Goal: Use online tool/utility: Utilize a website feature to perform a specific function

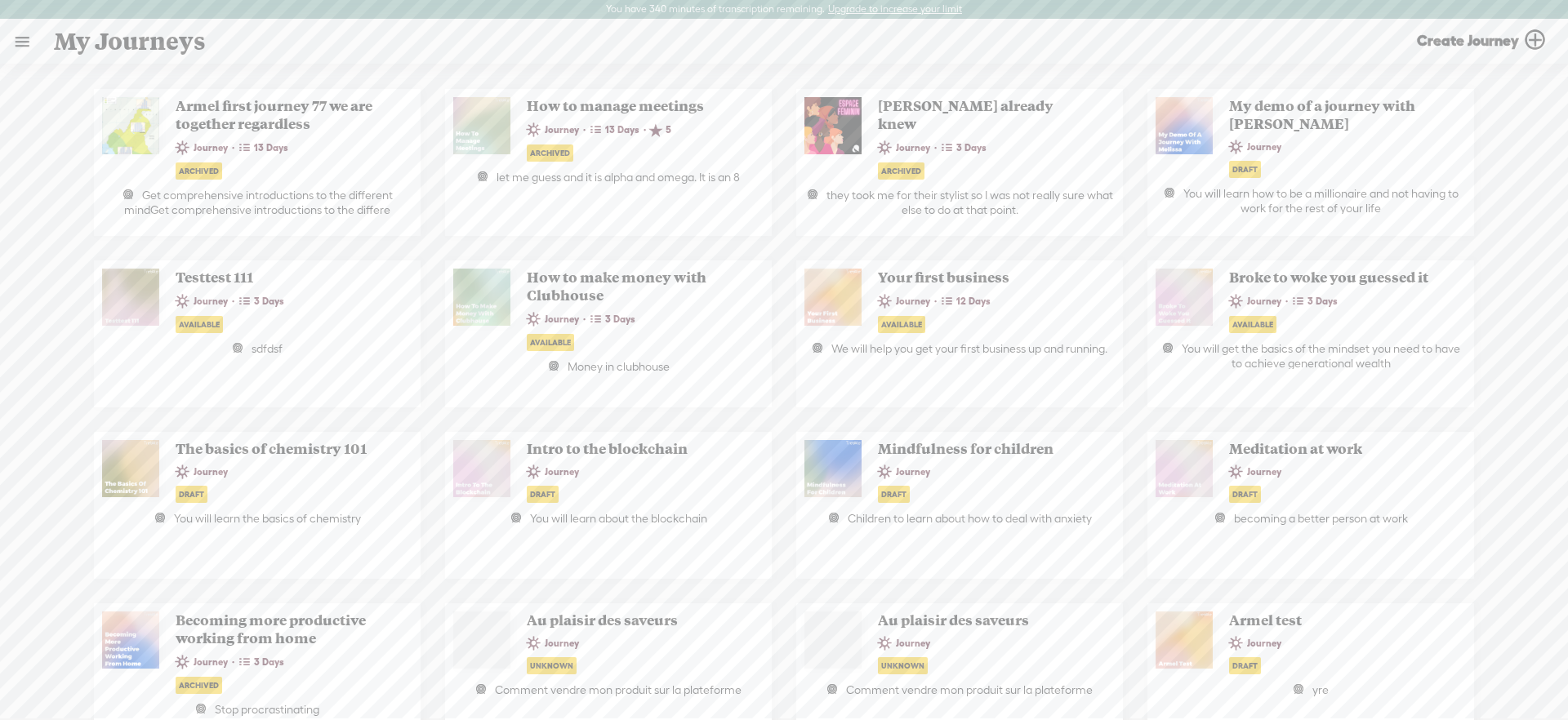
drag, startPoint x: 21, startPoint y: 40, endPoint x: 61, endPoint y: 98, distance: 70.5
click at [21, 40] on link at bounding box center [22, 42] width 43 height 43
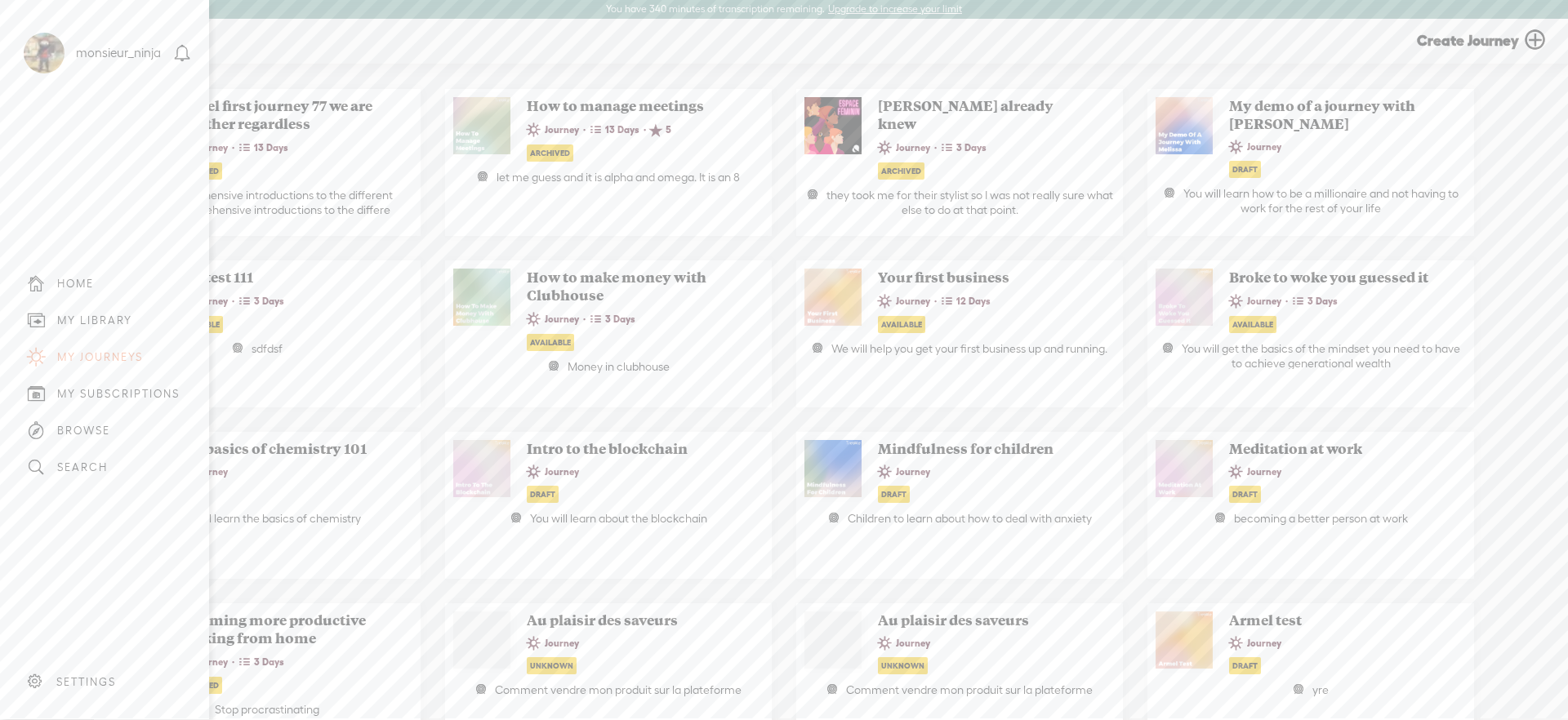
click at [104, 313] on div "MY LIBRARY" at bounding box center [95, 320] width 75 height 14
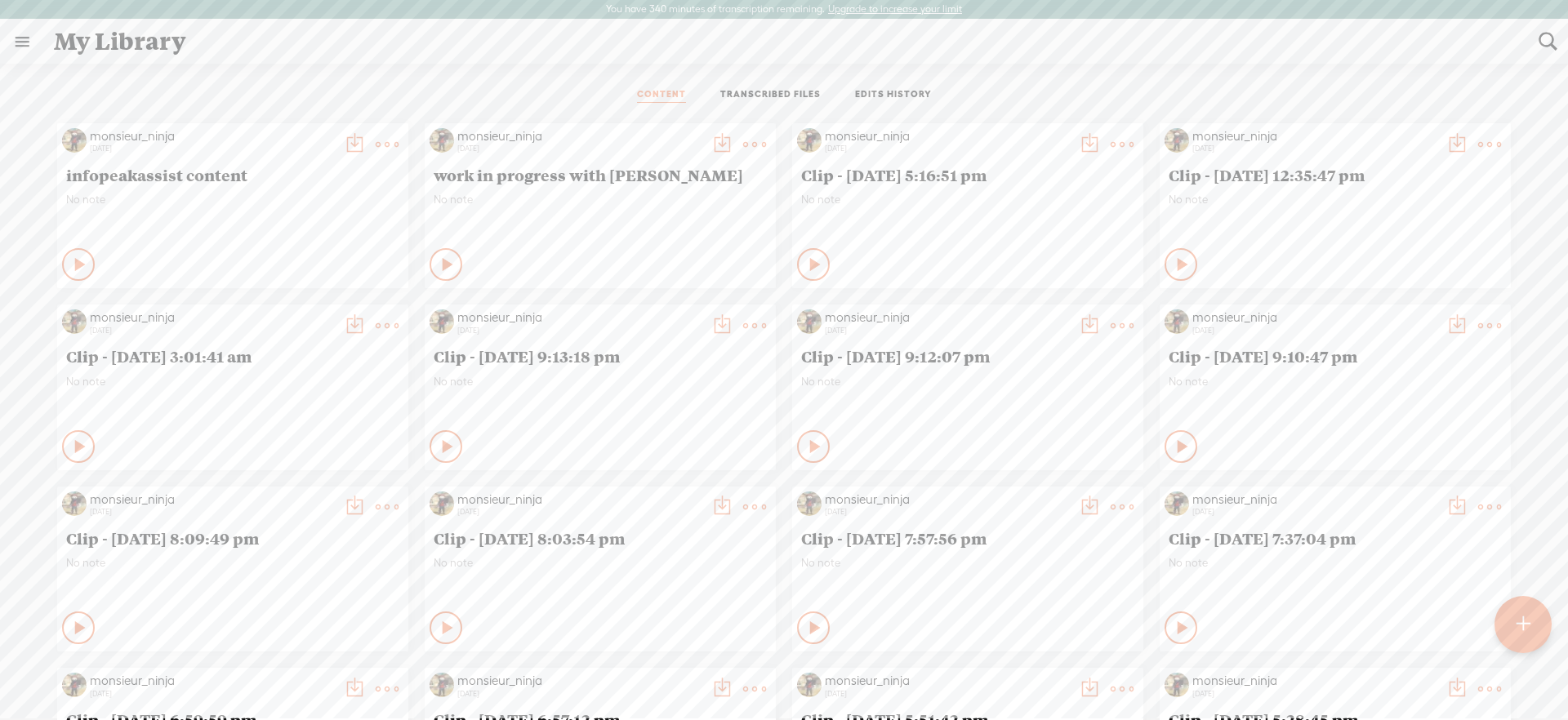
click at [762, 98] on link "TRANSCRIBED FILES" at bounding box center [770, 95] width 100 height 15
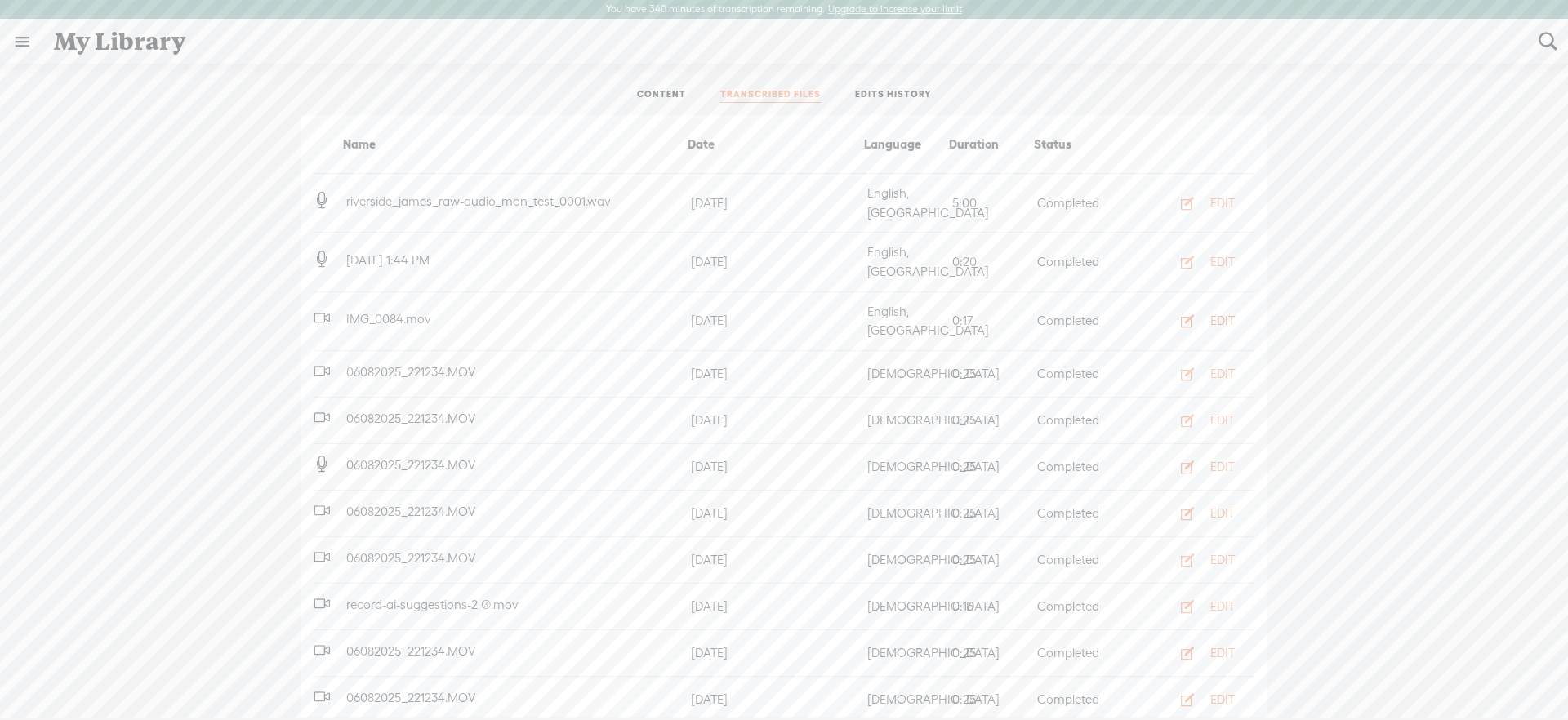
click at [1218, 312] on div "EDIT" at bounding box center [1223, 321] width 25 height 16
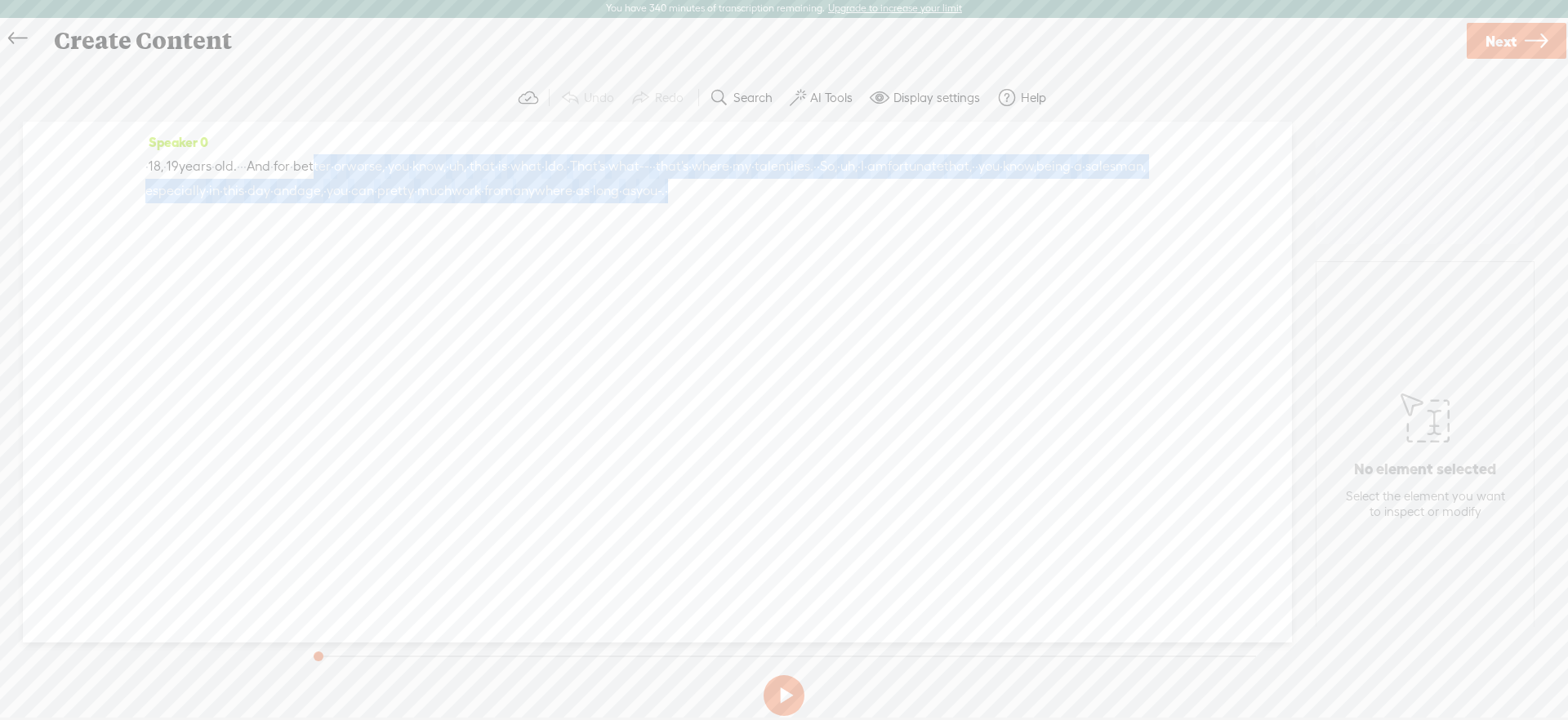
drag, startPoint x: 394, startPoint y: 167, endPoint x: 550, endPoint y: 204, distance: 160.3
click at [543, 203] on div "· · 18, · 19 years · old. · · · And · for · better · or worse, · you · know, · …" at bounding box center [657, 179] width 1024 height 49
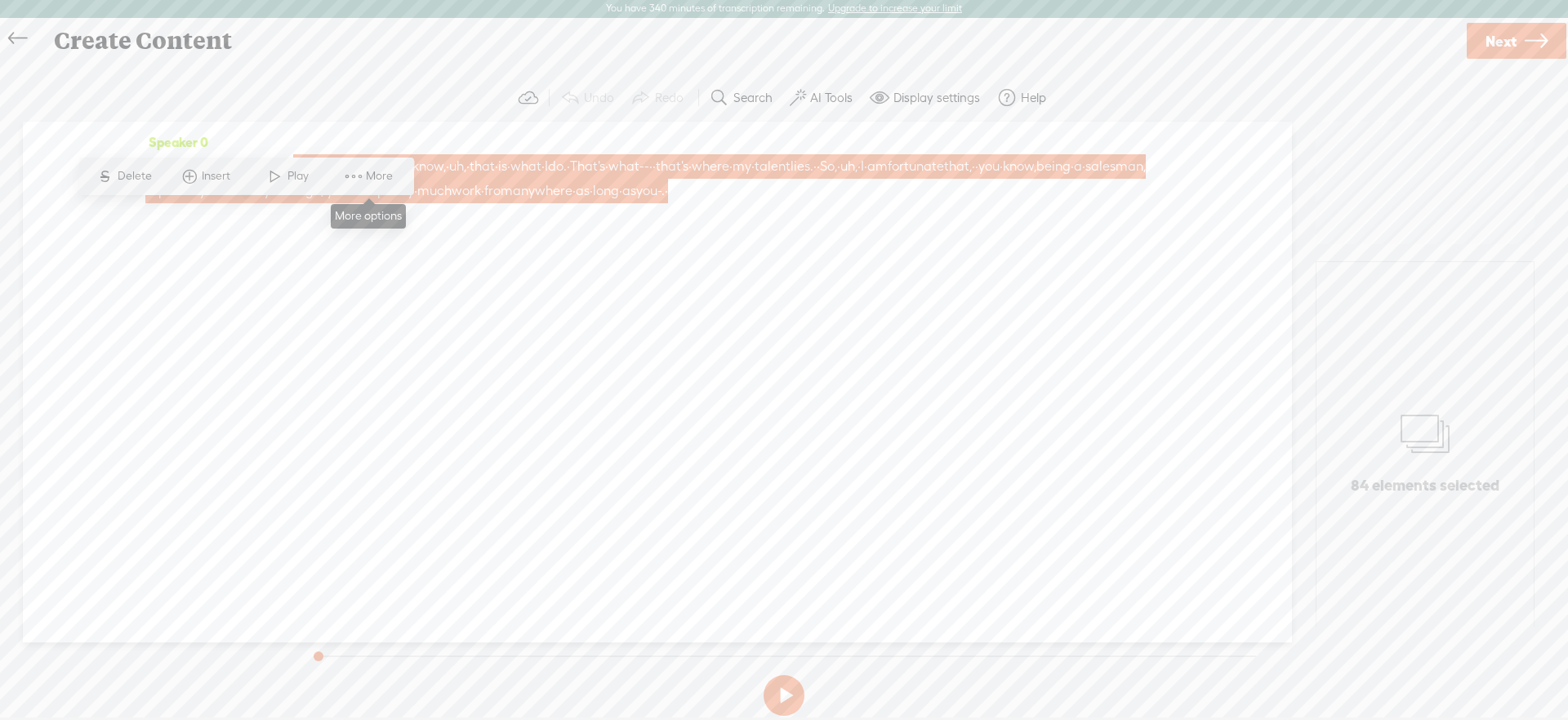
click at [382, 178] on span "More" at bounding box center [382, 176] width 31 height 16
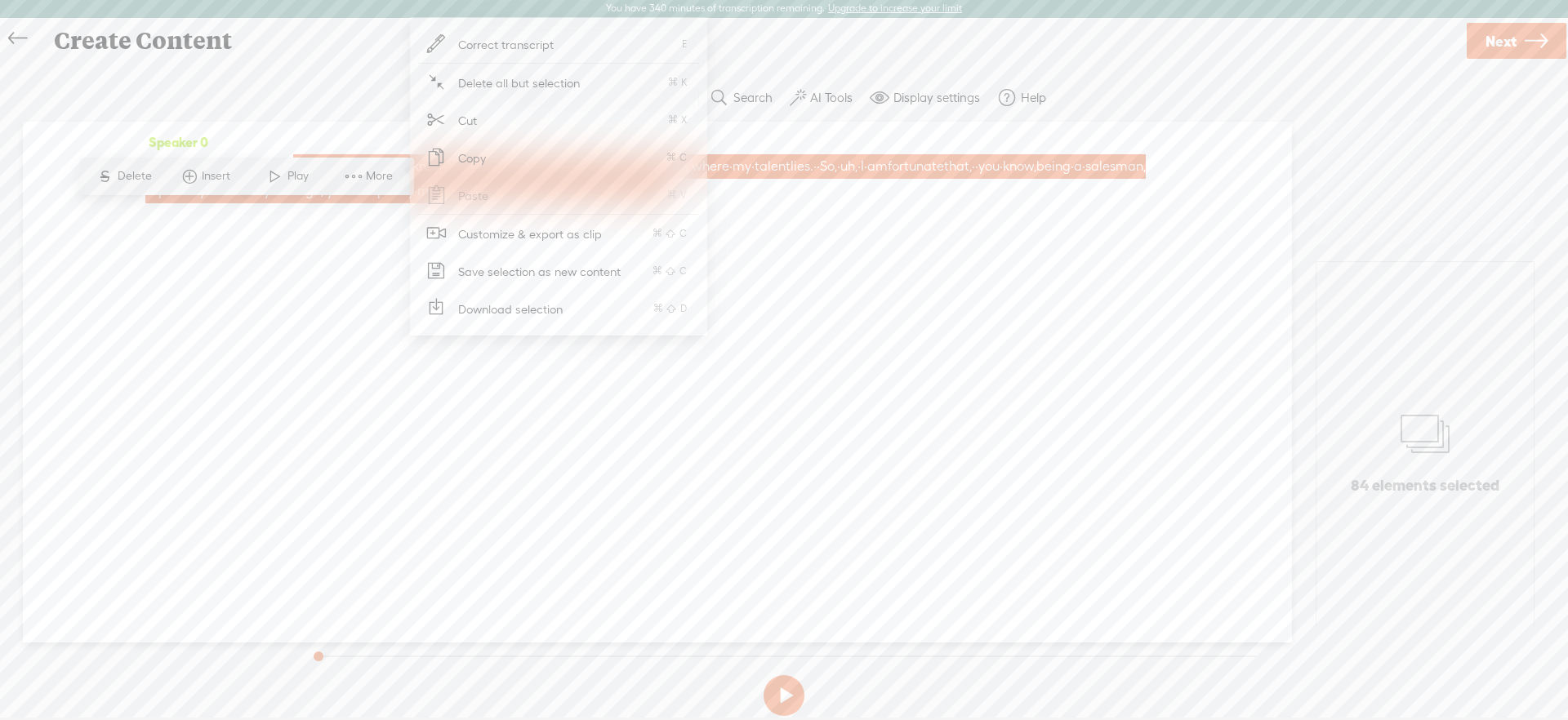
click at [488, 226] on span "Customize & export as clip" at bounding box center [531, 234] width 208 height 37
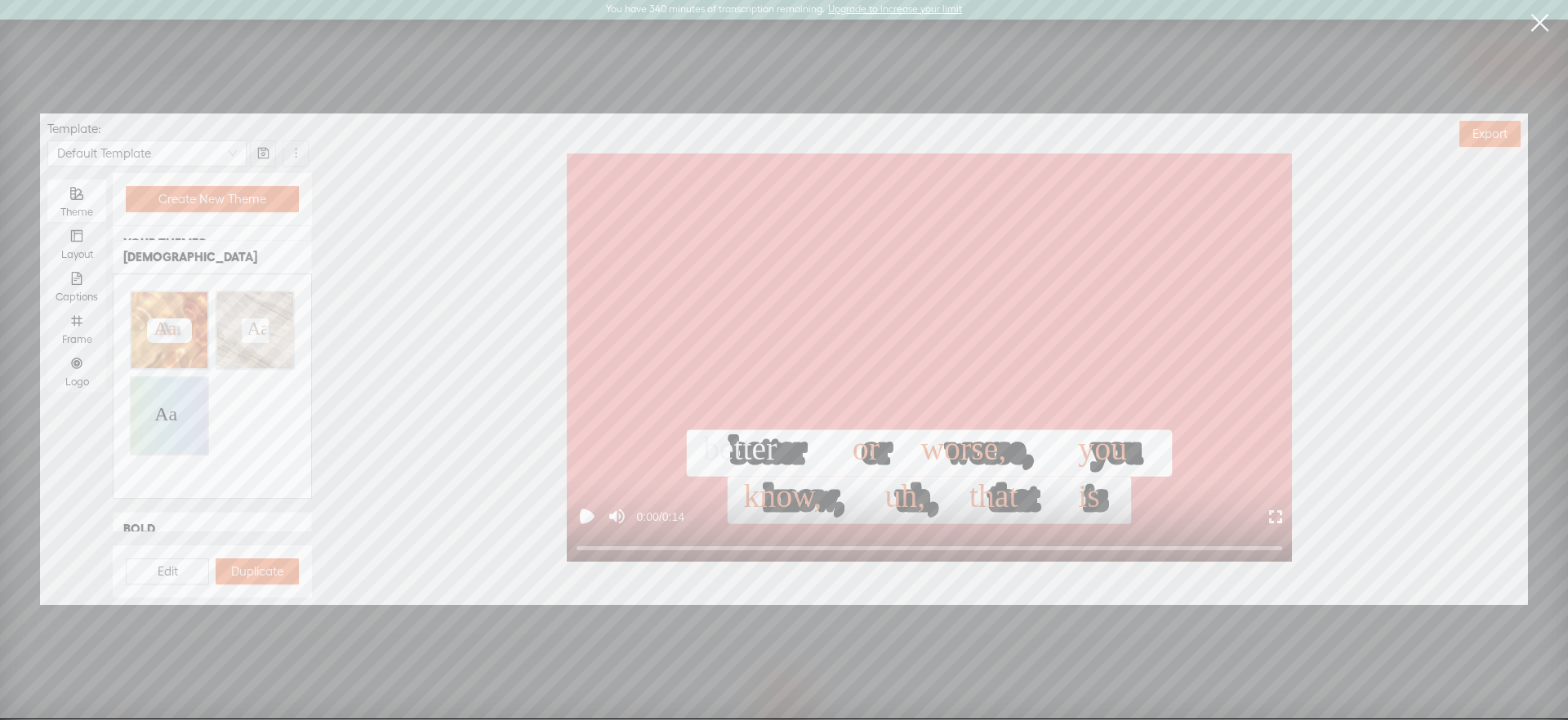
scroll to position [630, 0]
click at [94, 245] on div "Layout" at bounding box center [77, 244] width 43 height 43
click at [48, 222] on input "Layout" at bounding box center [48, 222] width 0 height 0
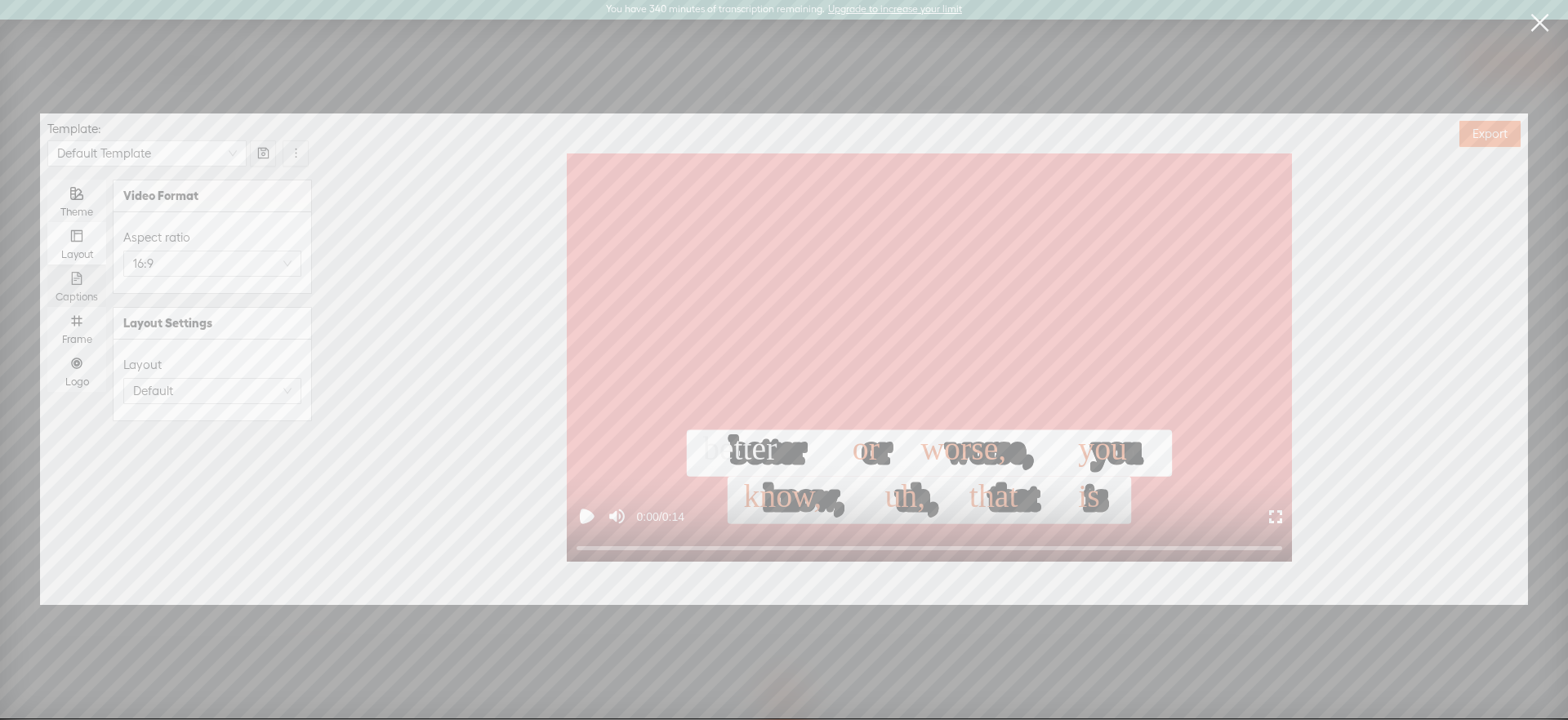
click at [76, 272] on icon "file-text" at bounding box center [77, 278] width 13 height 13
click at [48, 264] on input "Captions" at bounding box center [48, 264] width 0 height 0
click at [69, 322] on div "Frame" at bounding box center [77, 328] width 43 height 43
click at [48, 307] on input "Frame" at bounding box center [48, 307] width 0 height 0
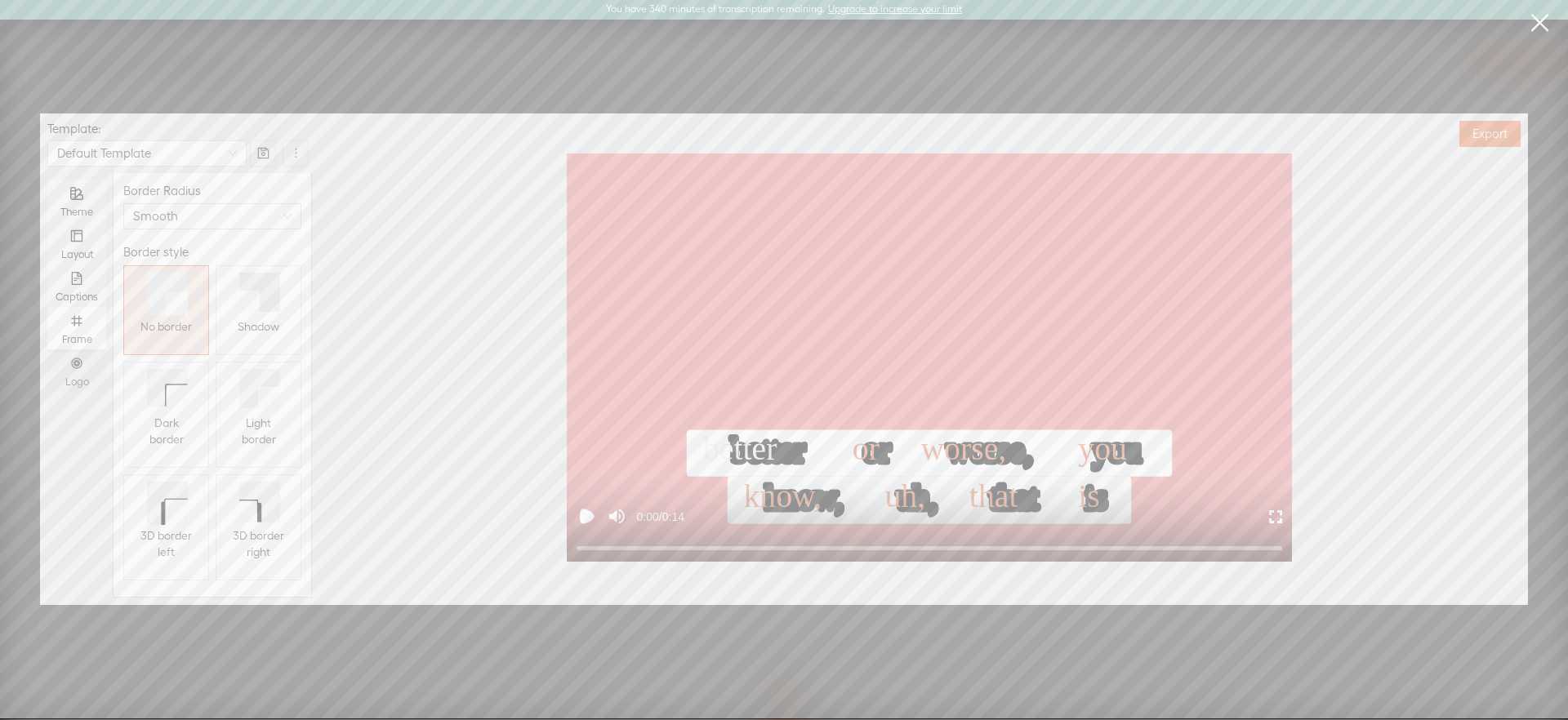
click at [89, 349] on div "Logo" at bounding box center [77, 371] width 43 height 43
click at [48, 349] on input "Logo" at bounding box center [48, 349] width 0 height 0
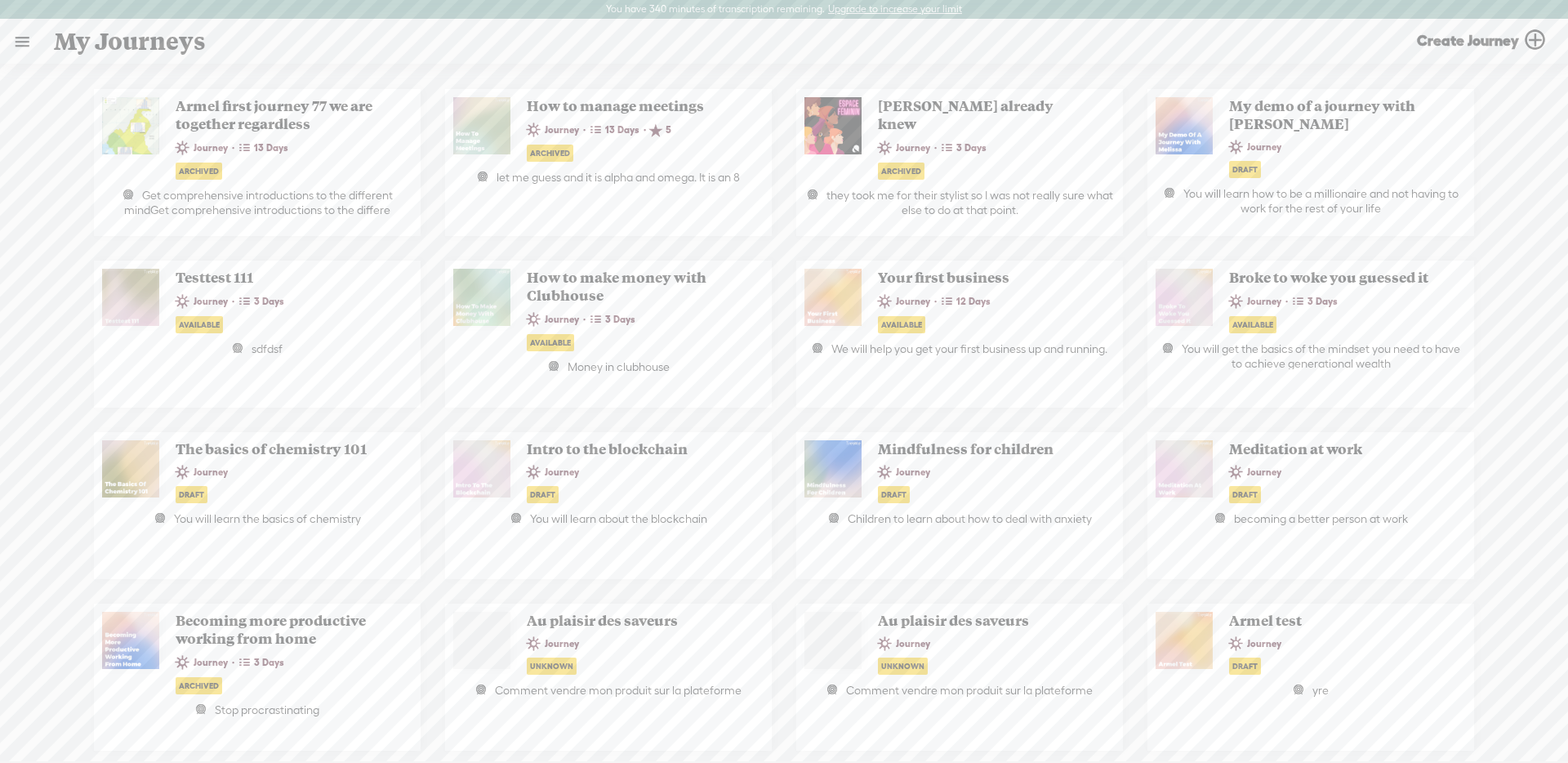
drag, startPoint x: 24, startPoint y: 39, endPoint x: 48, endPoint y: 171, distance: 134.2
click at [24, 39] on link at bounding box center [22, 42] width 43 height 43
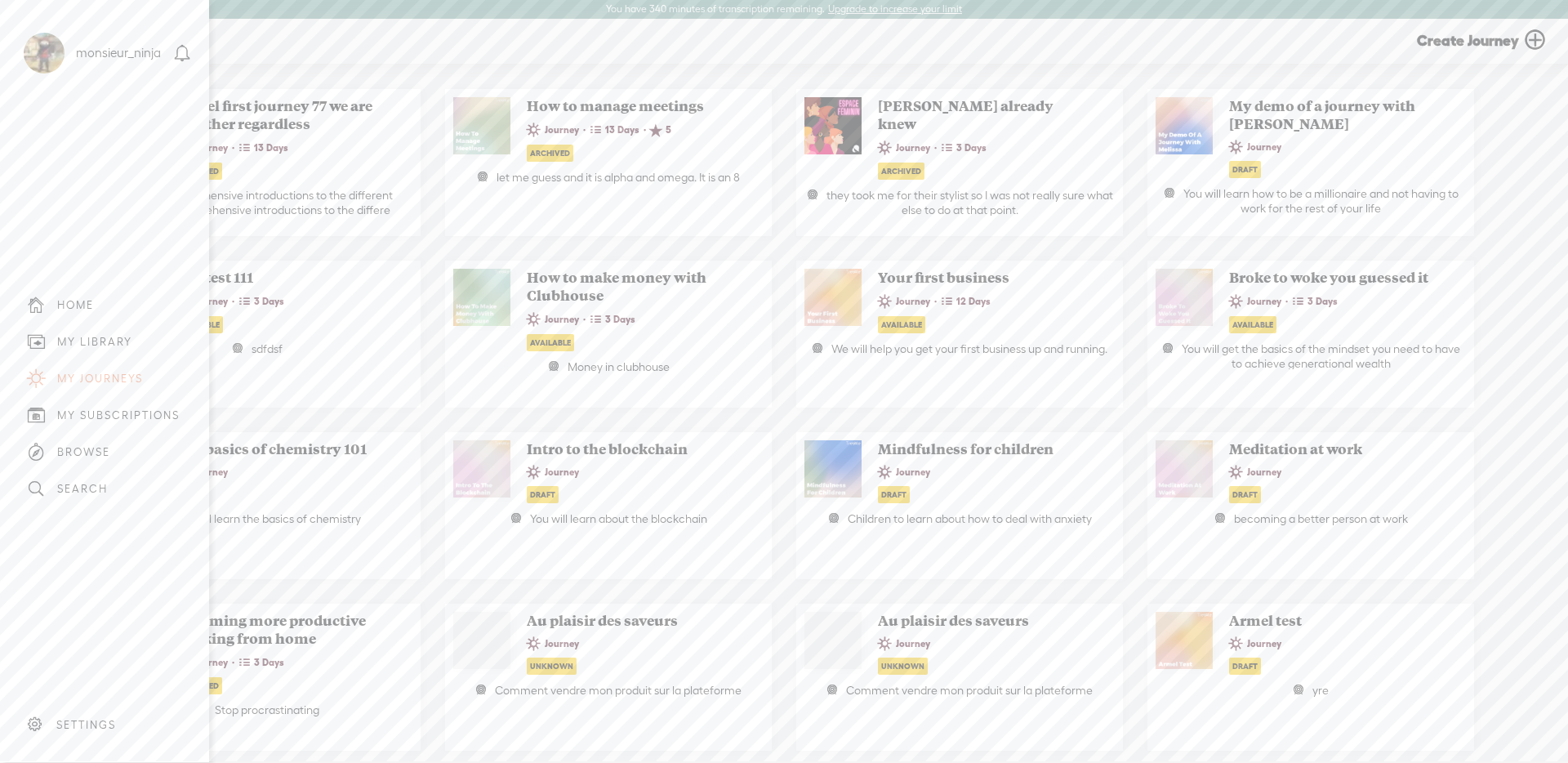
drag, startPoint x: 105, startPoint y: 346, endPoint x: 126, endPoint y: 342, distance: 21.4
click at [104, 346] on div "MY LIBRARY" at bounding box center [95, 341] width 75 height 14
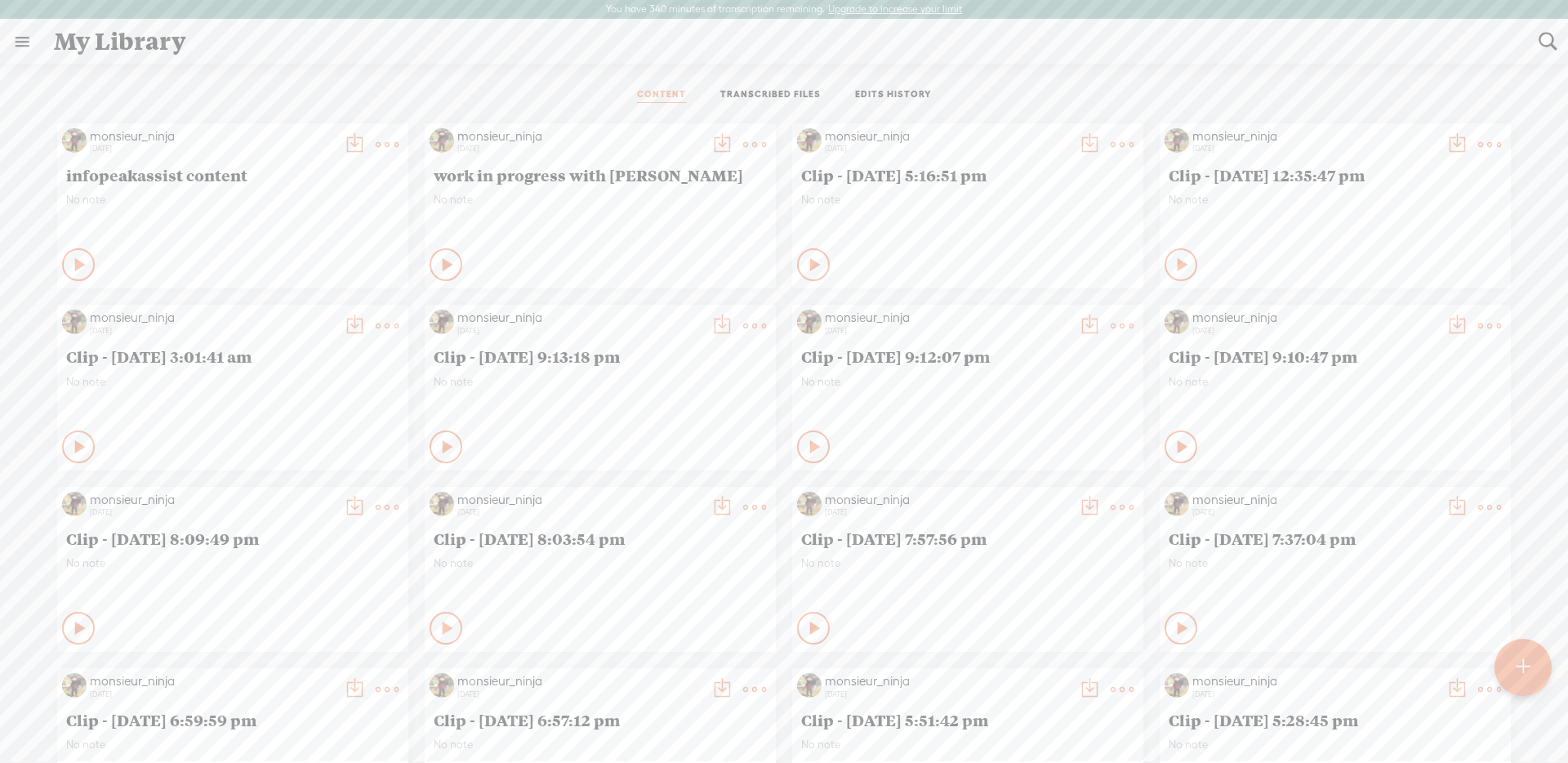
click at [789, 94] on link "TRANSCRIBED FILES" at bounding box center [770, 95] width 100 height 15
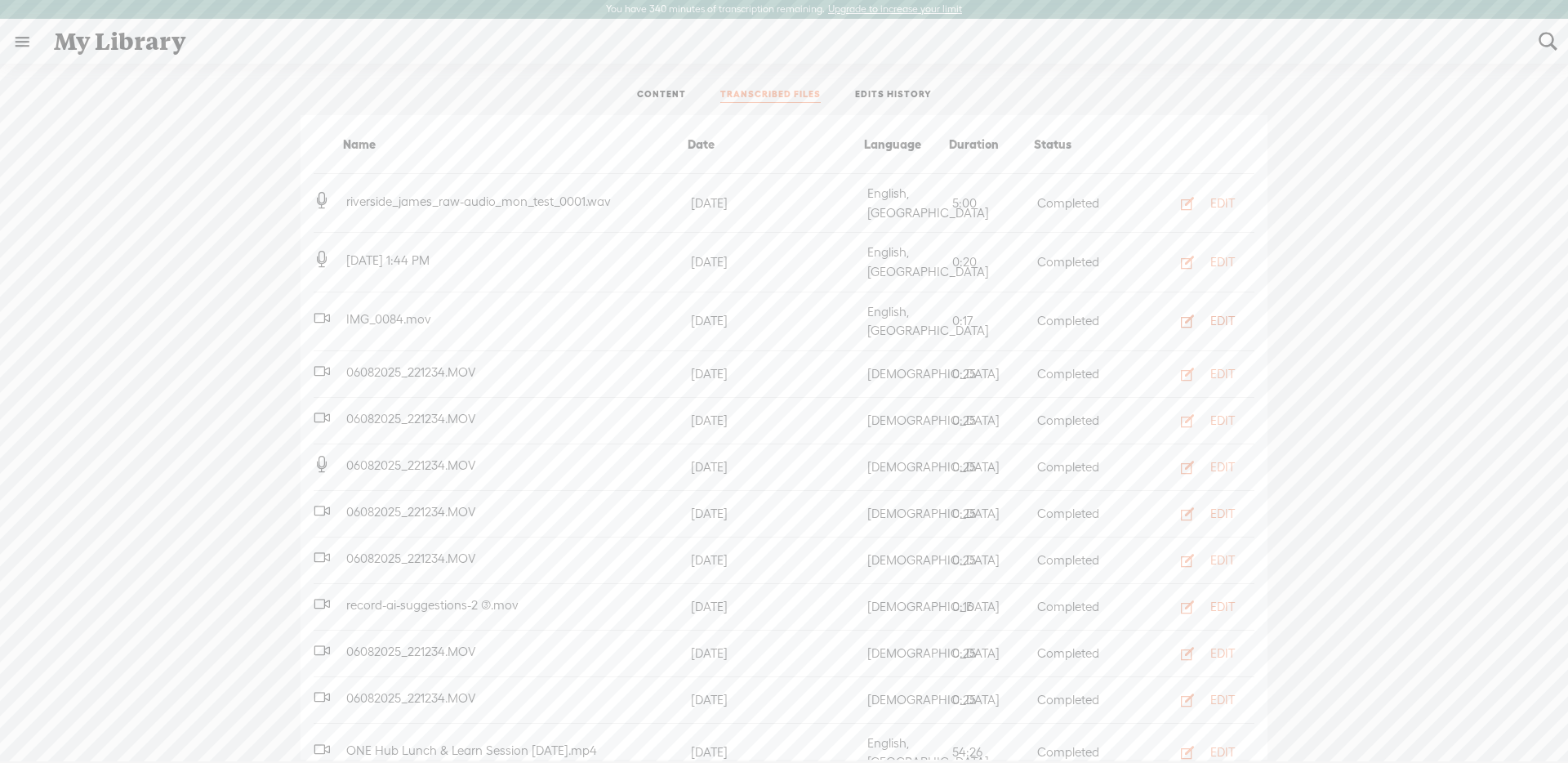
click at [1214, 313] on div "EDIT" at bounding box center [1223, 321] width 25 height 16
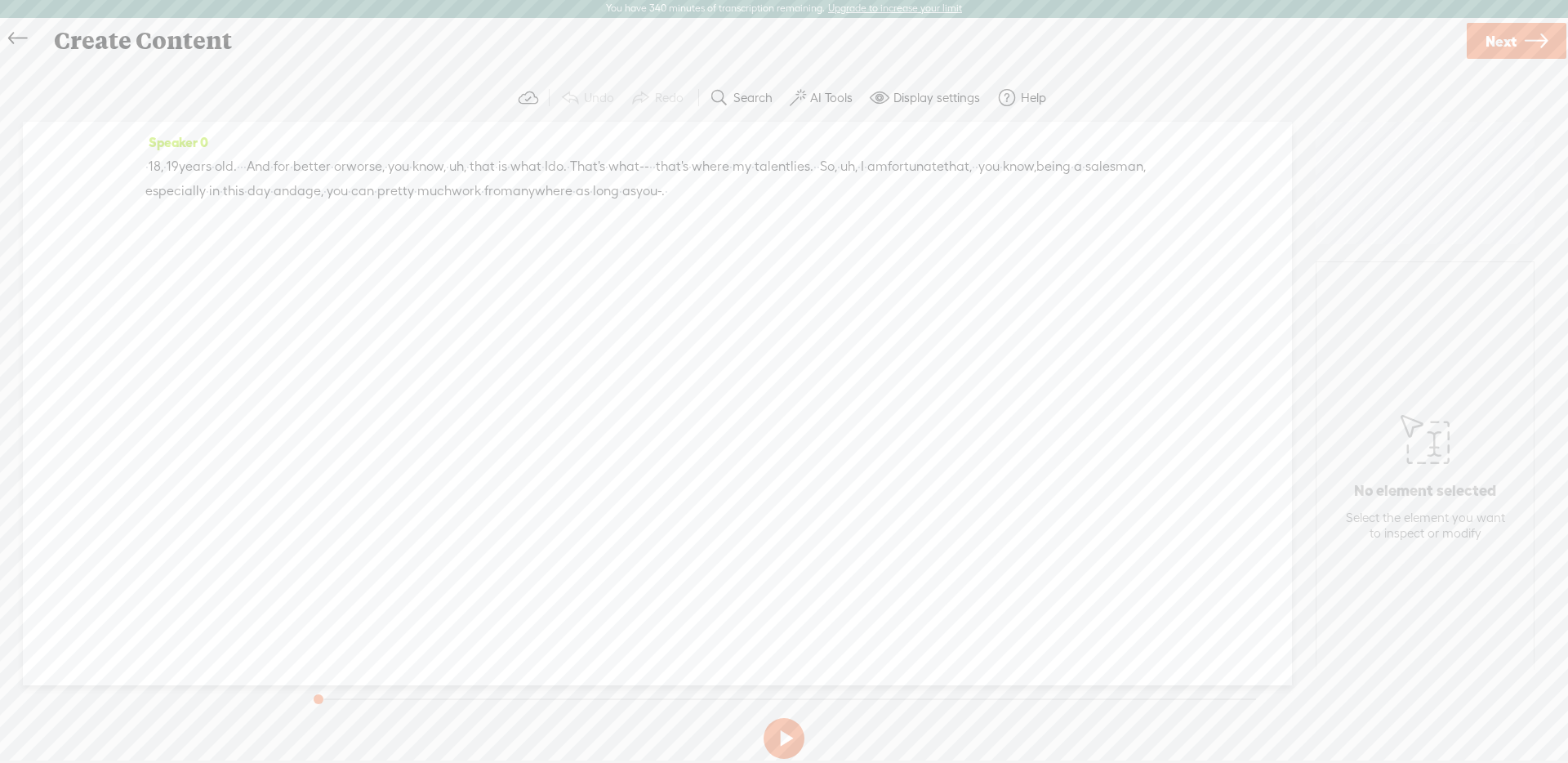
drag, startPoint x: 497, startPoint y: 170, endPoint x: 622, endPoint y: 208, distance: 130.6
click at [621, 203] on div "· · 18, · 19 years · old. · · · And · for · better · or worse, · you · know, · …" at bounding box center [657, 179] width 1024 height 49
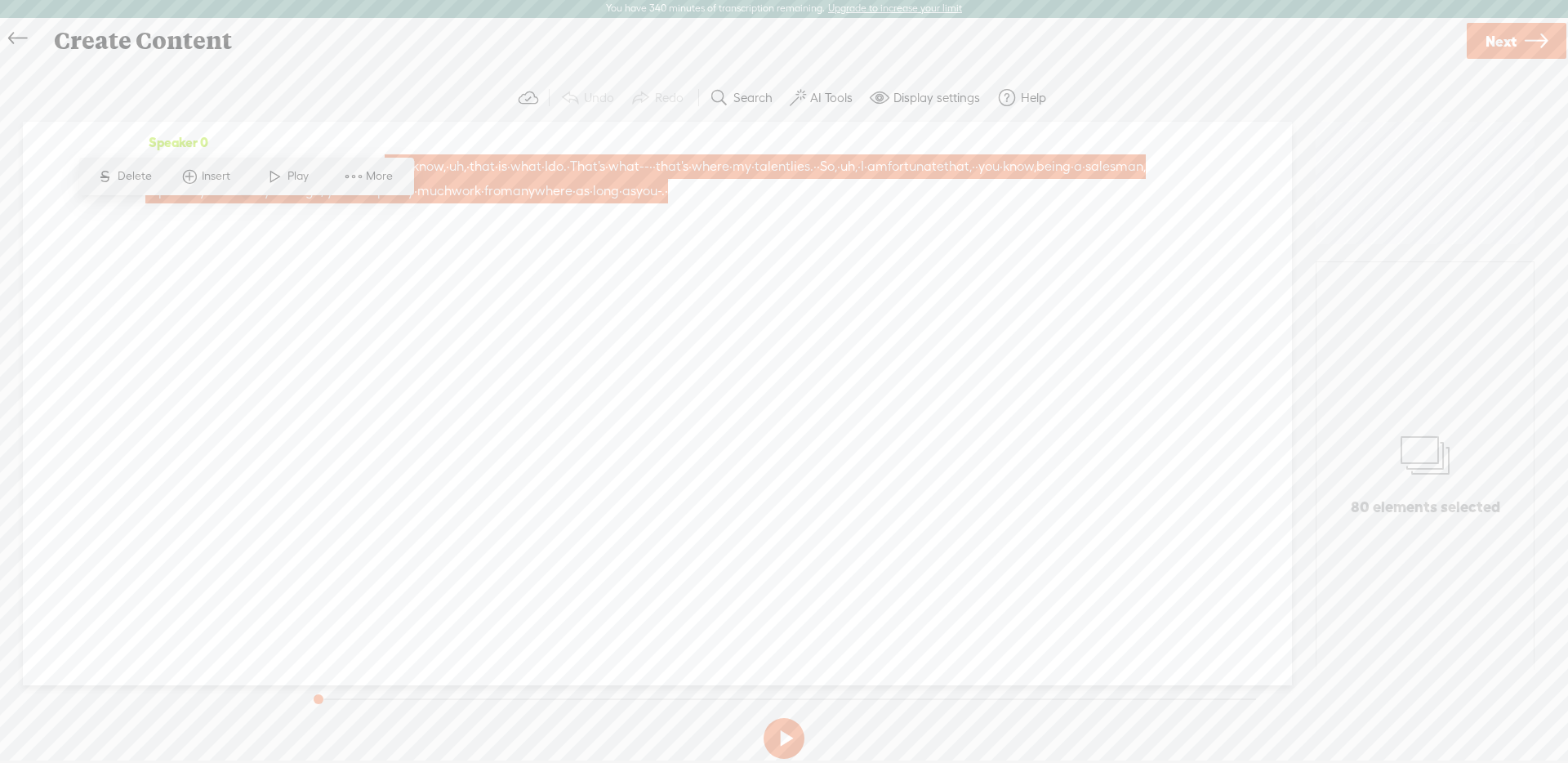
click at [374, 182] on span "More" at bounding box center [382, 176] width 31 height 16
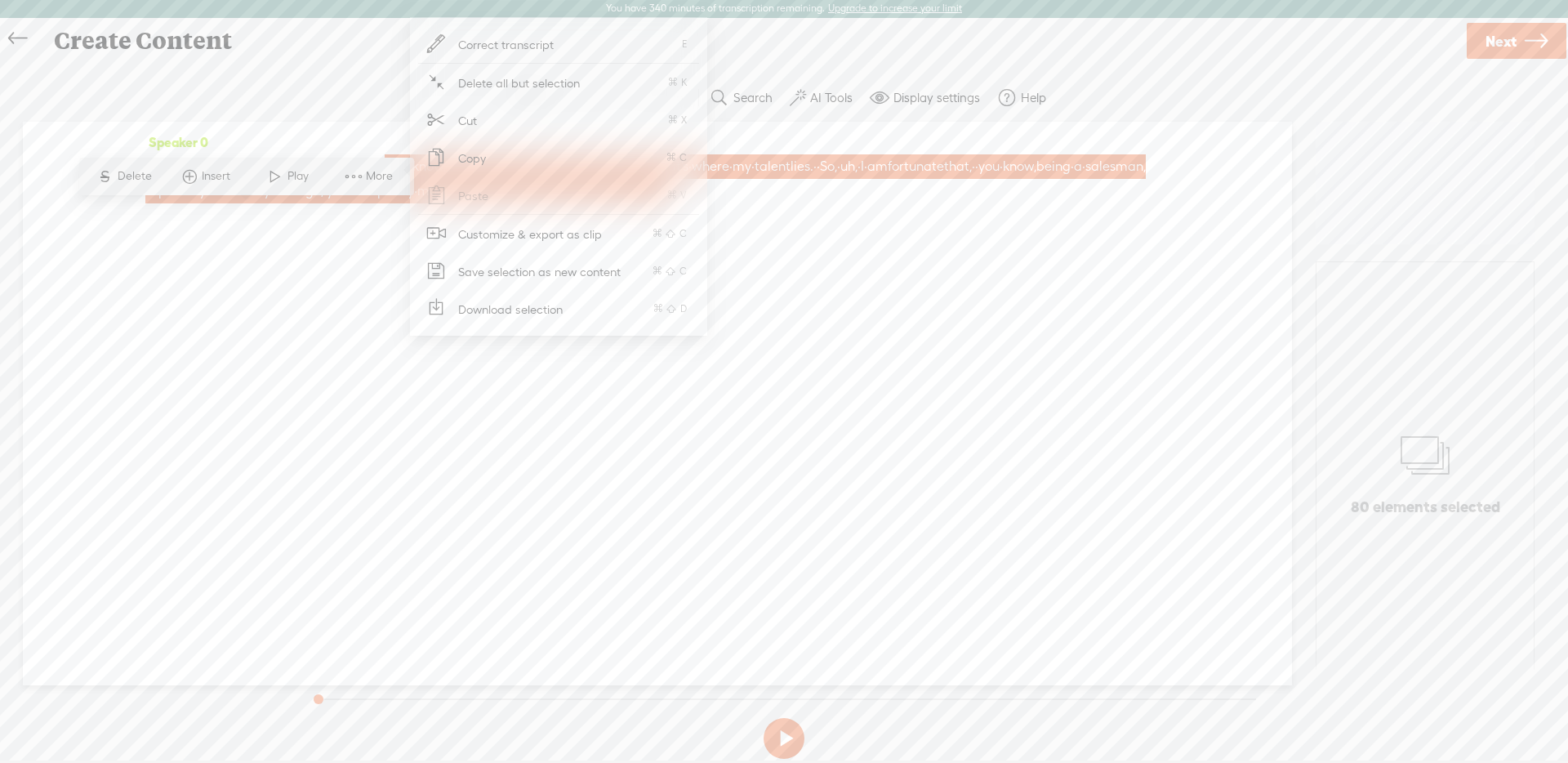
click at [478, 236] on span "Customize & export as clip" at bounding box center [531, 234] width 208 height 37
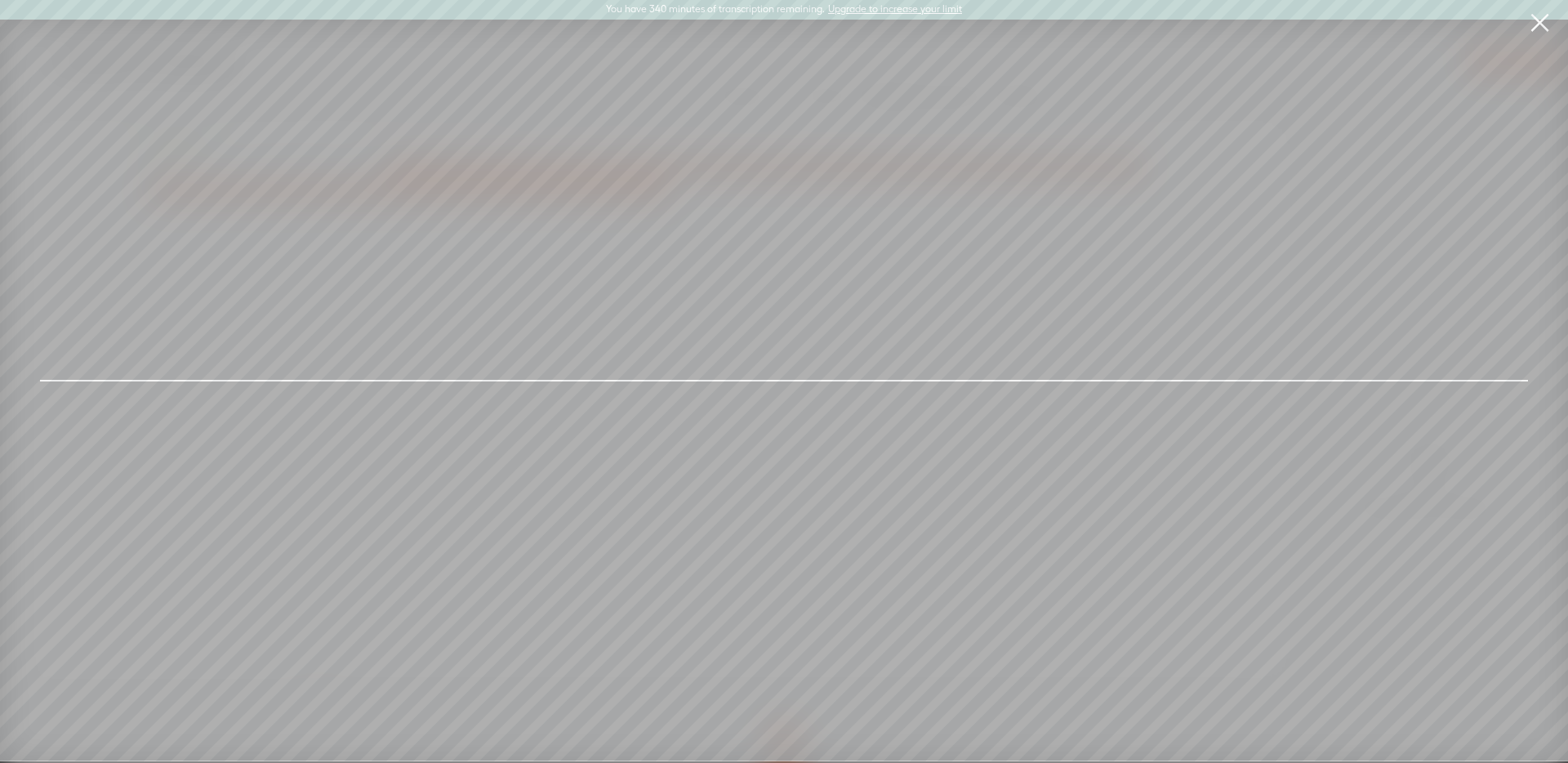
scroll to position [0, 0]
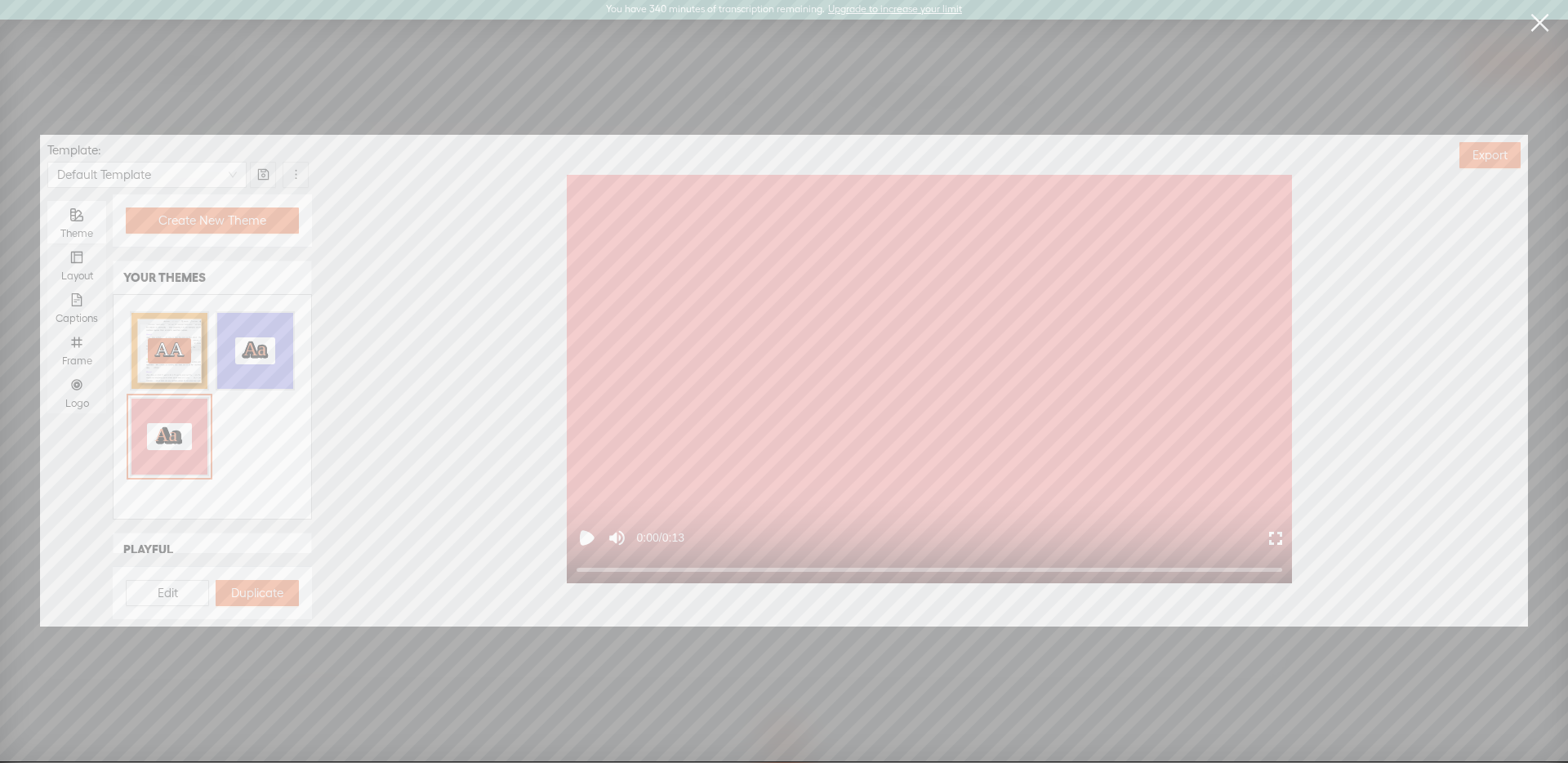
click at [579, 536] on icon "Play video" at bounding box center [587, 537] width 21 height 21
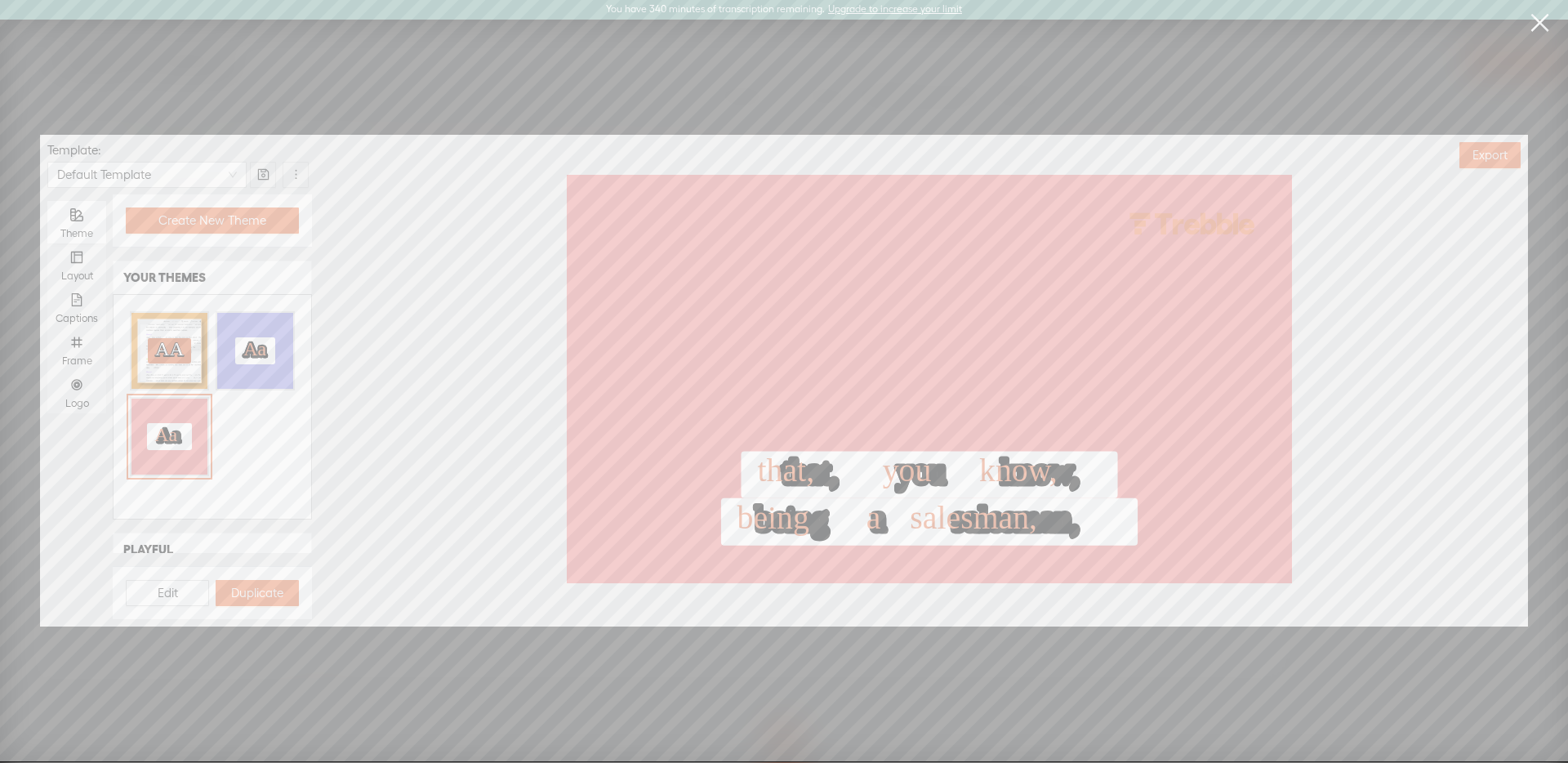
click at [579, 536] on icon "Pause video" at bounding box center [587, 537] width 21 height 21
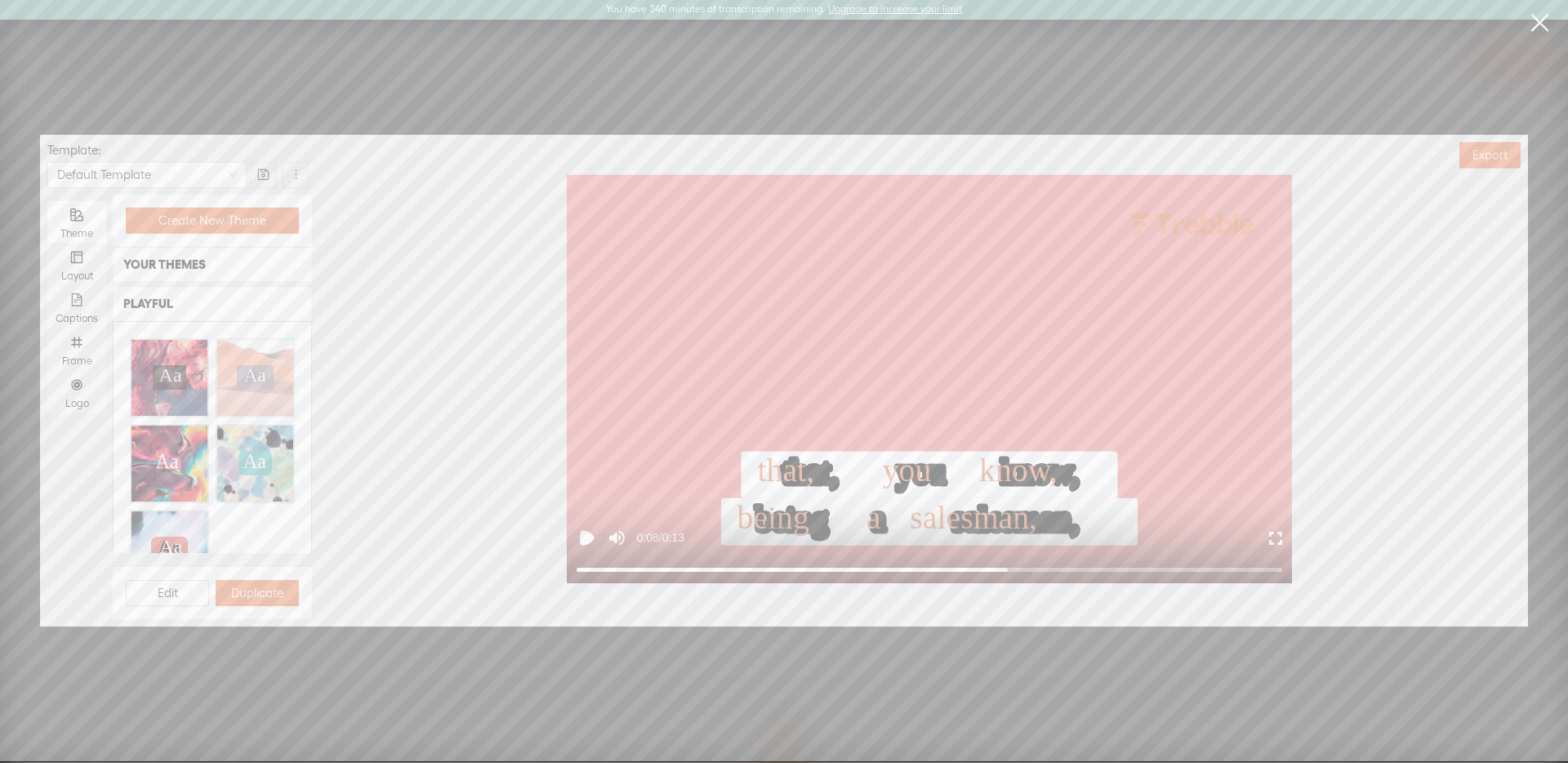
scroll to position [323, 0]
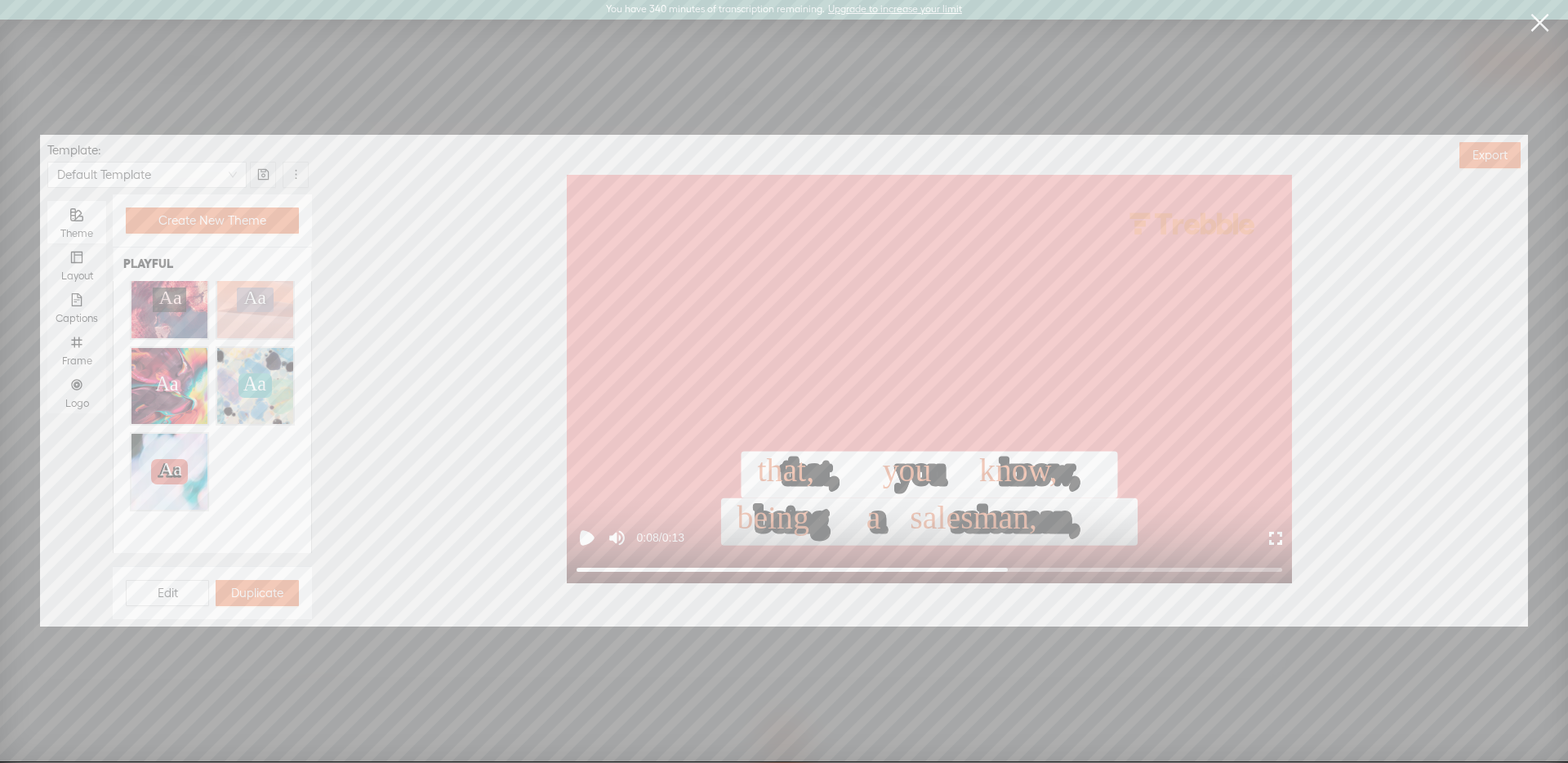
click at [176, 314] on div "Aa Aa Aa Aa" at bounding box center [169, 299] width 76 height 76
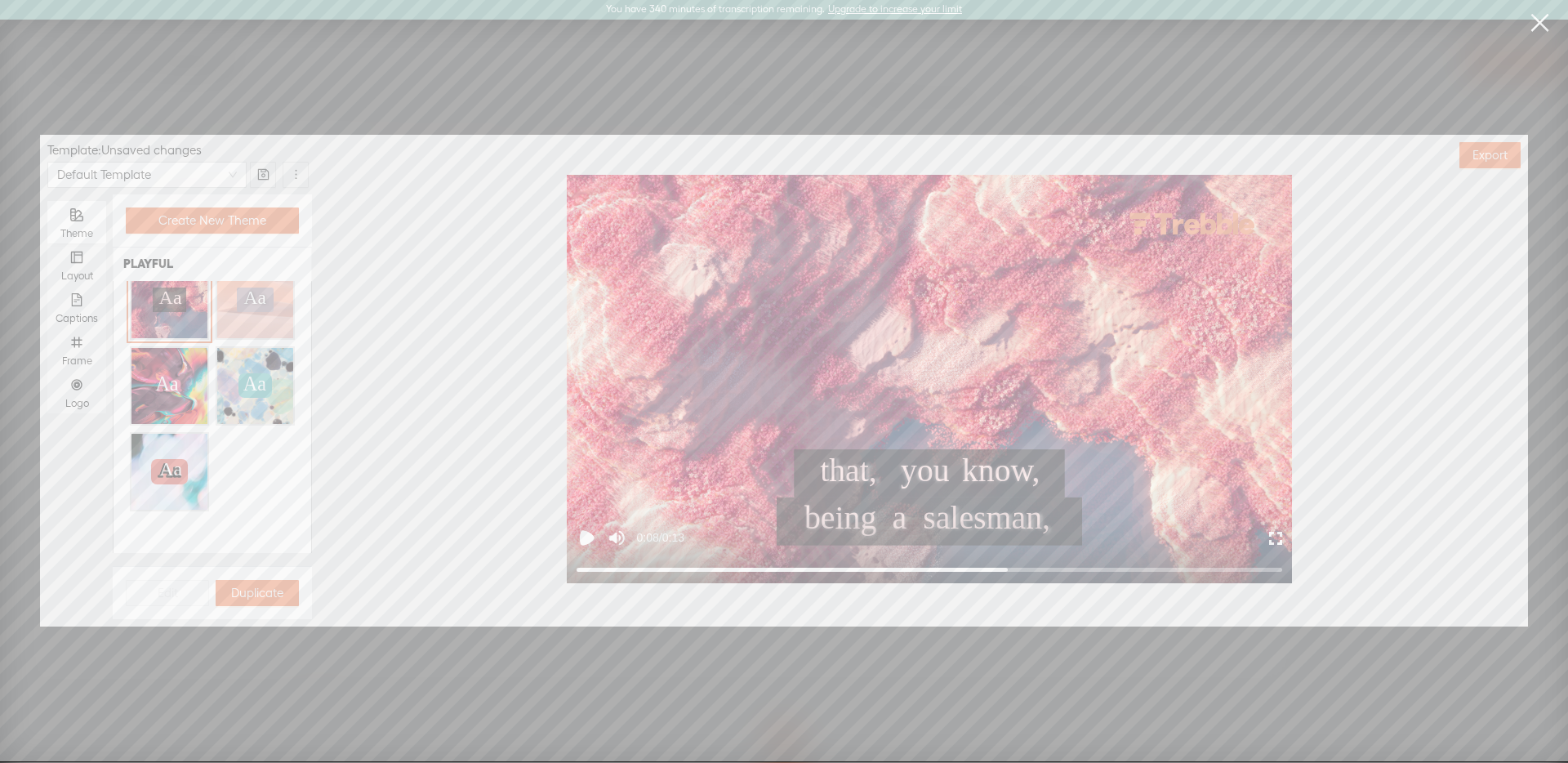
click at [269, 313] on div "Aa Aa Aa Aa" at bounding box center [255, 299] width 76 height 76
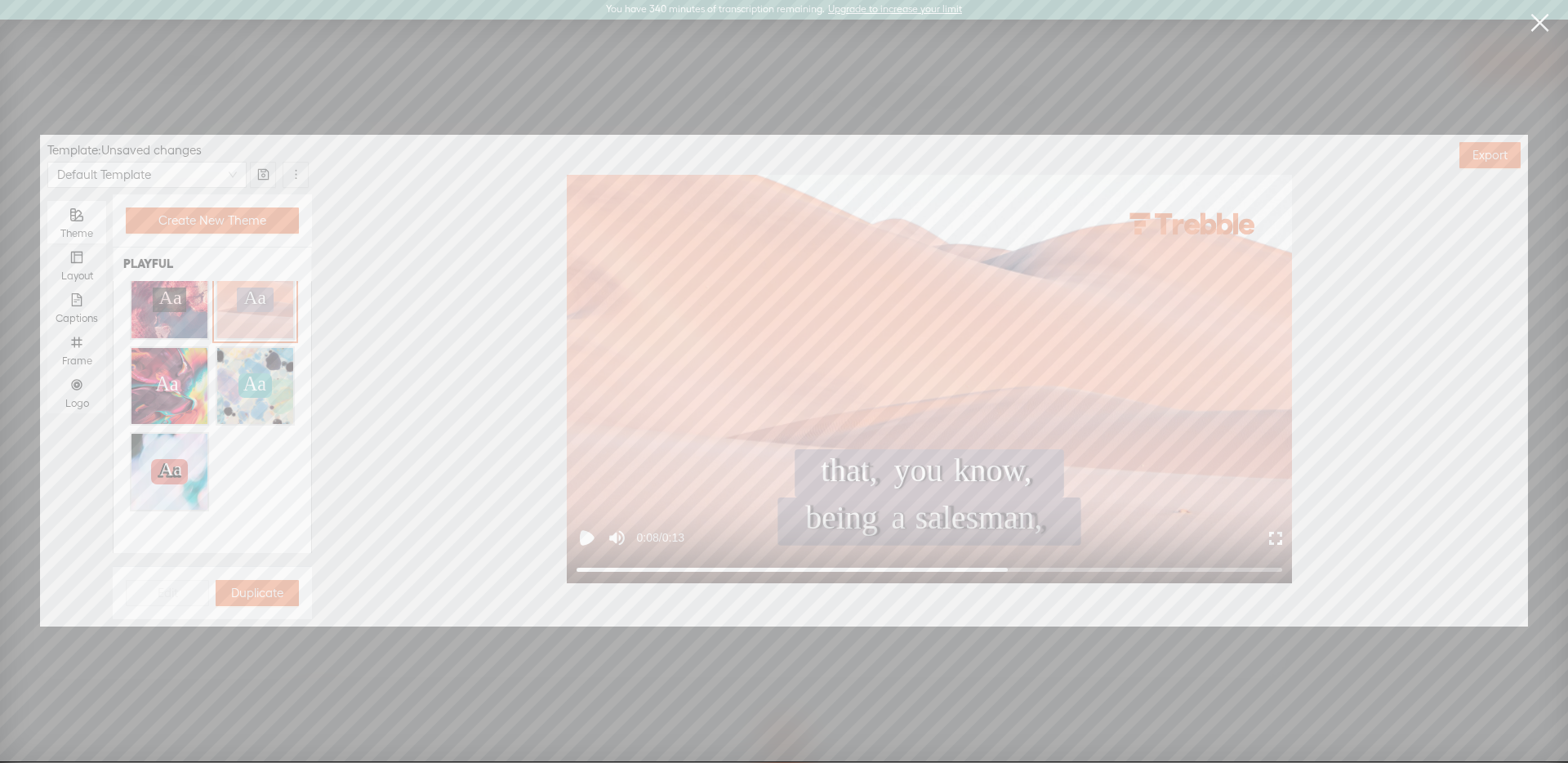
click at [244, 378] on text "Aa" at bounding box center [255, 384] width 23 height 21
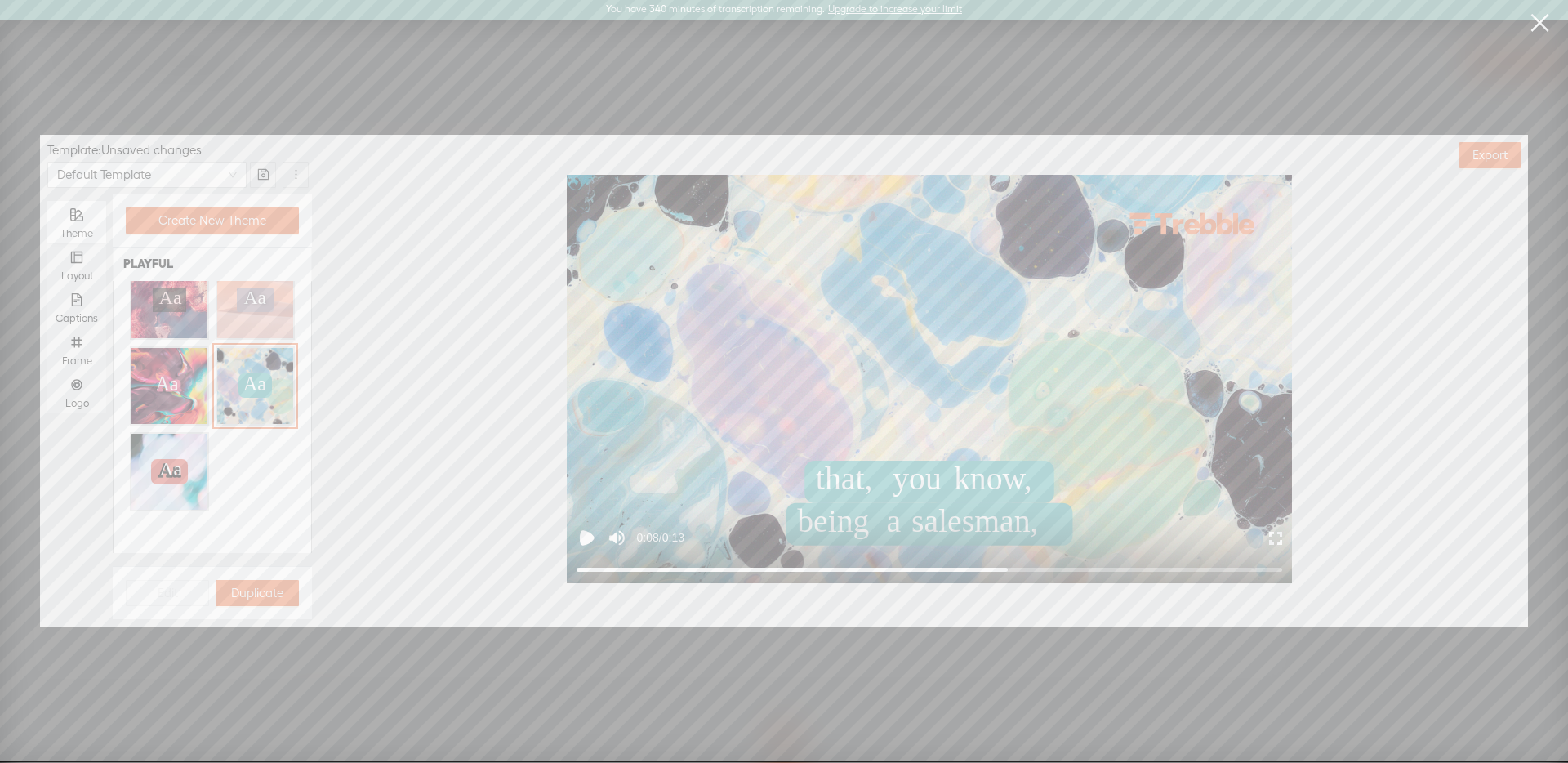
click at [198, 389] on div "Aa Aa" at bounding box center [169, 386] width 63 height 23
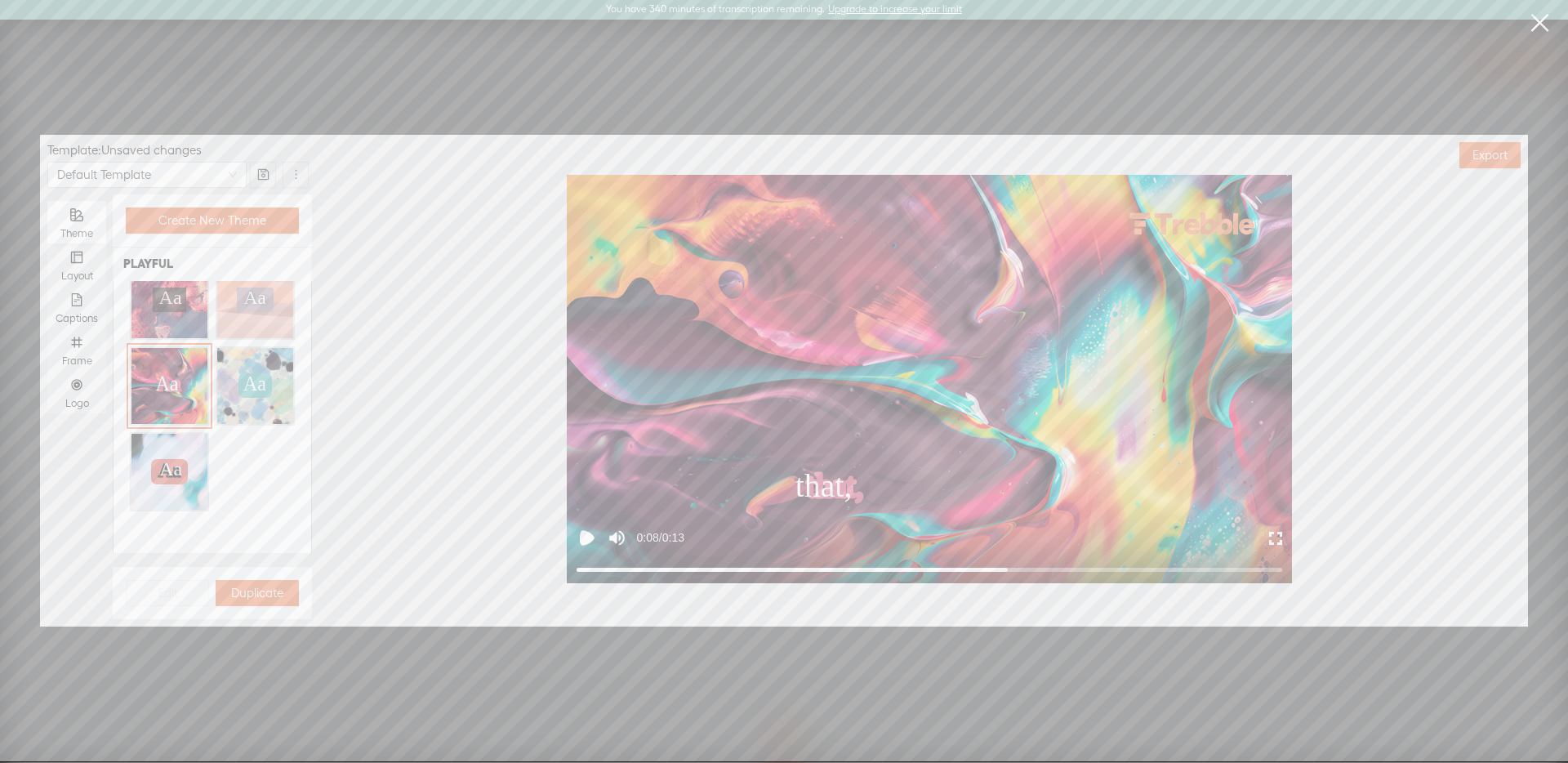
click at [180, 459] on icon "Aa Aa Aa Aa Aa" at bounding box center [169, 471] width 32 height 24
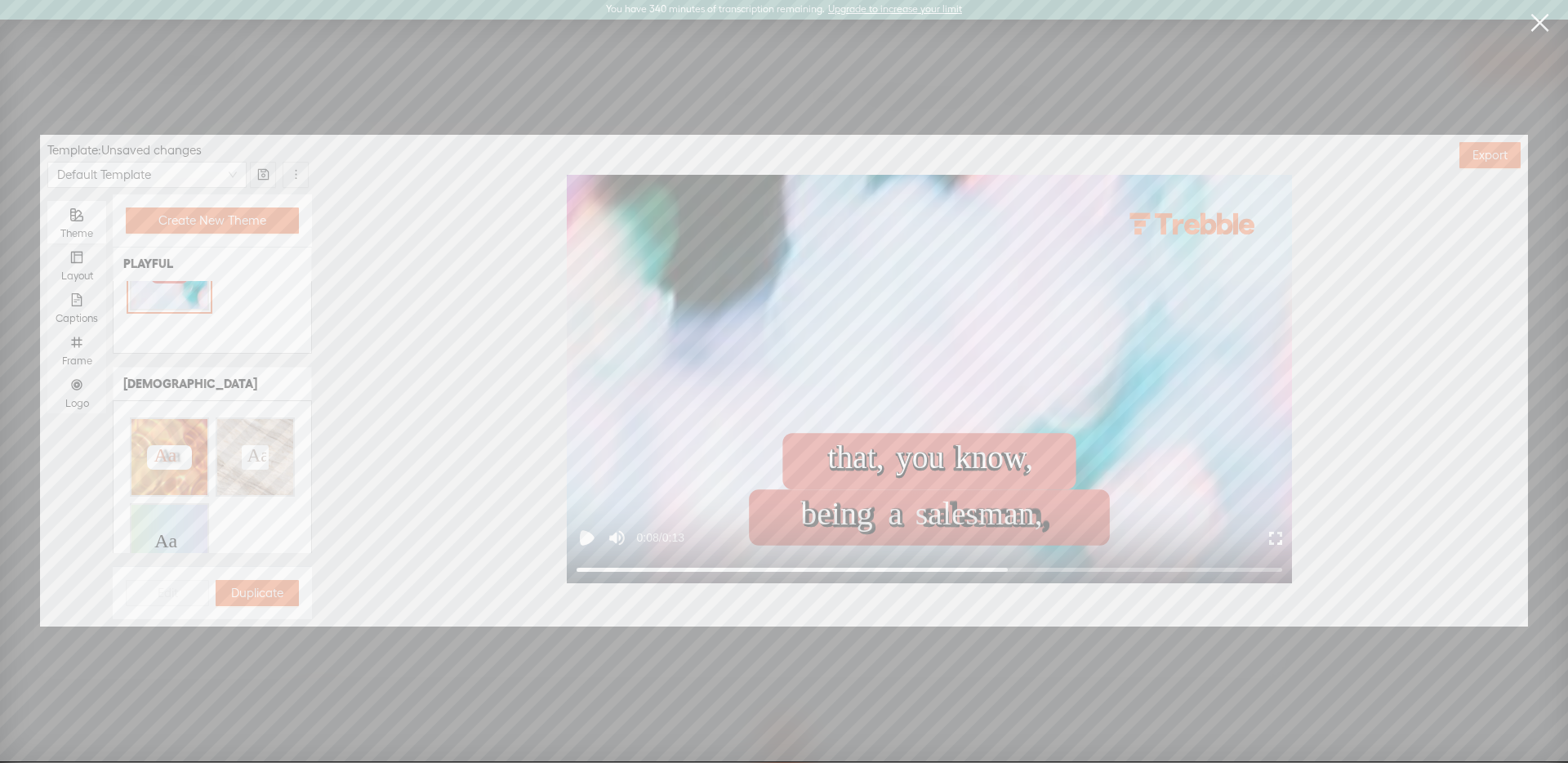
scroll to position [530, 0]
click at [195, 450] on div "Aa Aa Aa Aa" at bounding box center [169, 451] width 63 height 25
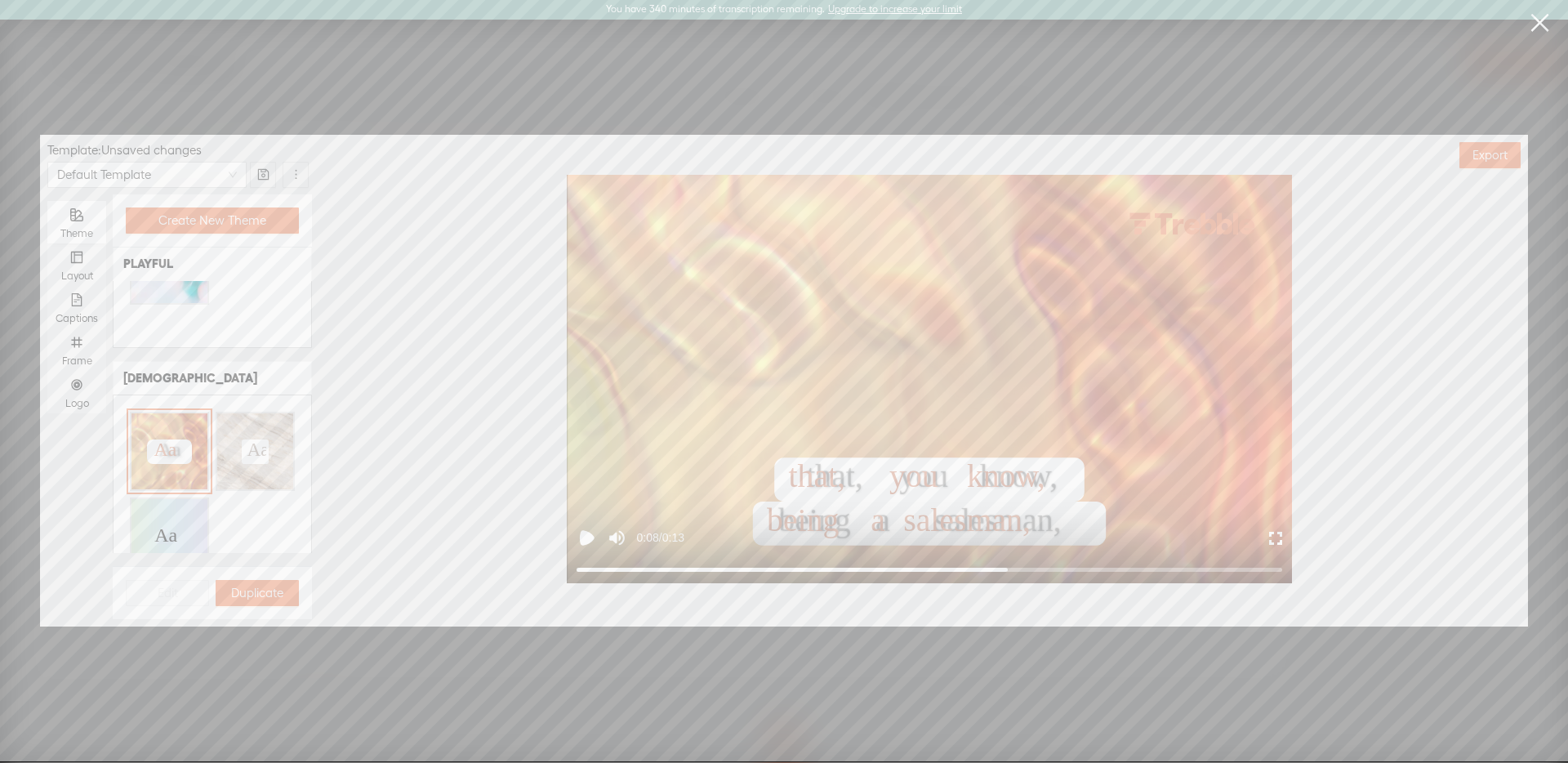
click at [256, 441] on text "Aa" at bounding box center [258, 449] width 23 height 21
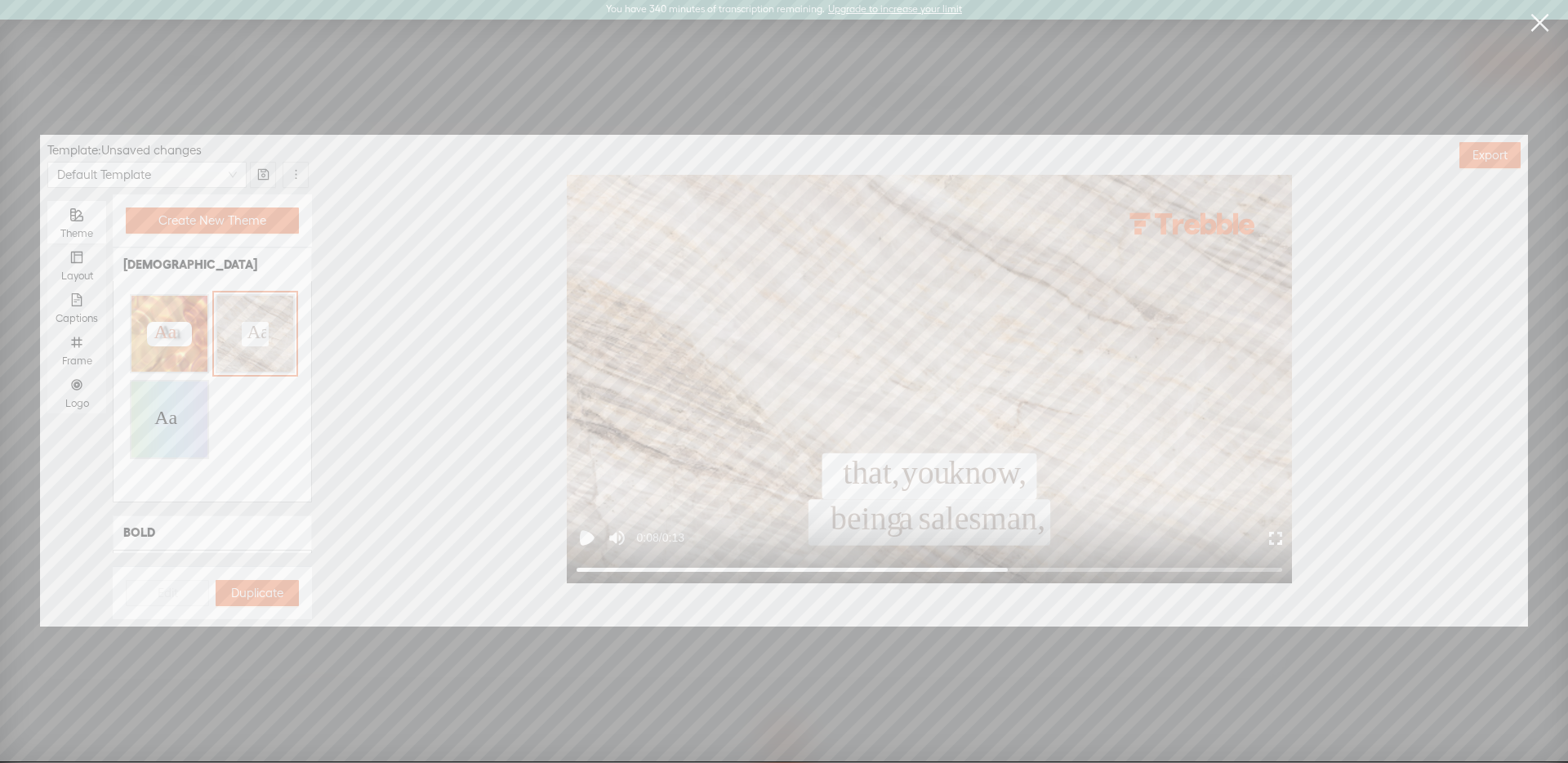
scroll to position [650, 0]
click at [181, 434] on div "Aa Aa Aa Aa Aa" at bounding box center [169, 417] width 76 height 76
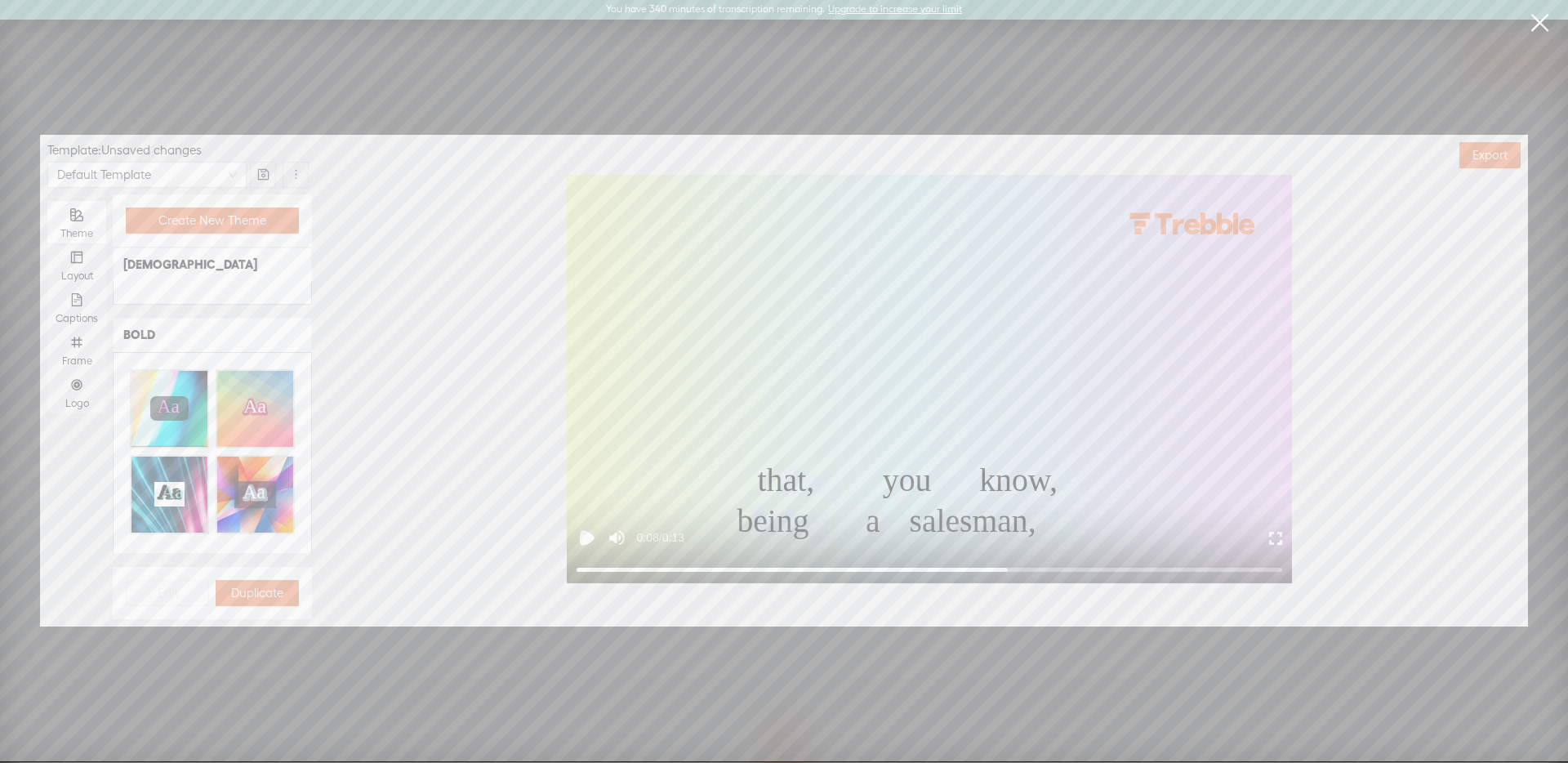
scroll to position [848, 0]
click at [182, 394] on icon "Aa Aa Aa Aa" at bounding box center [170, 405] width 34 height 23
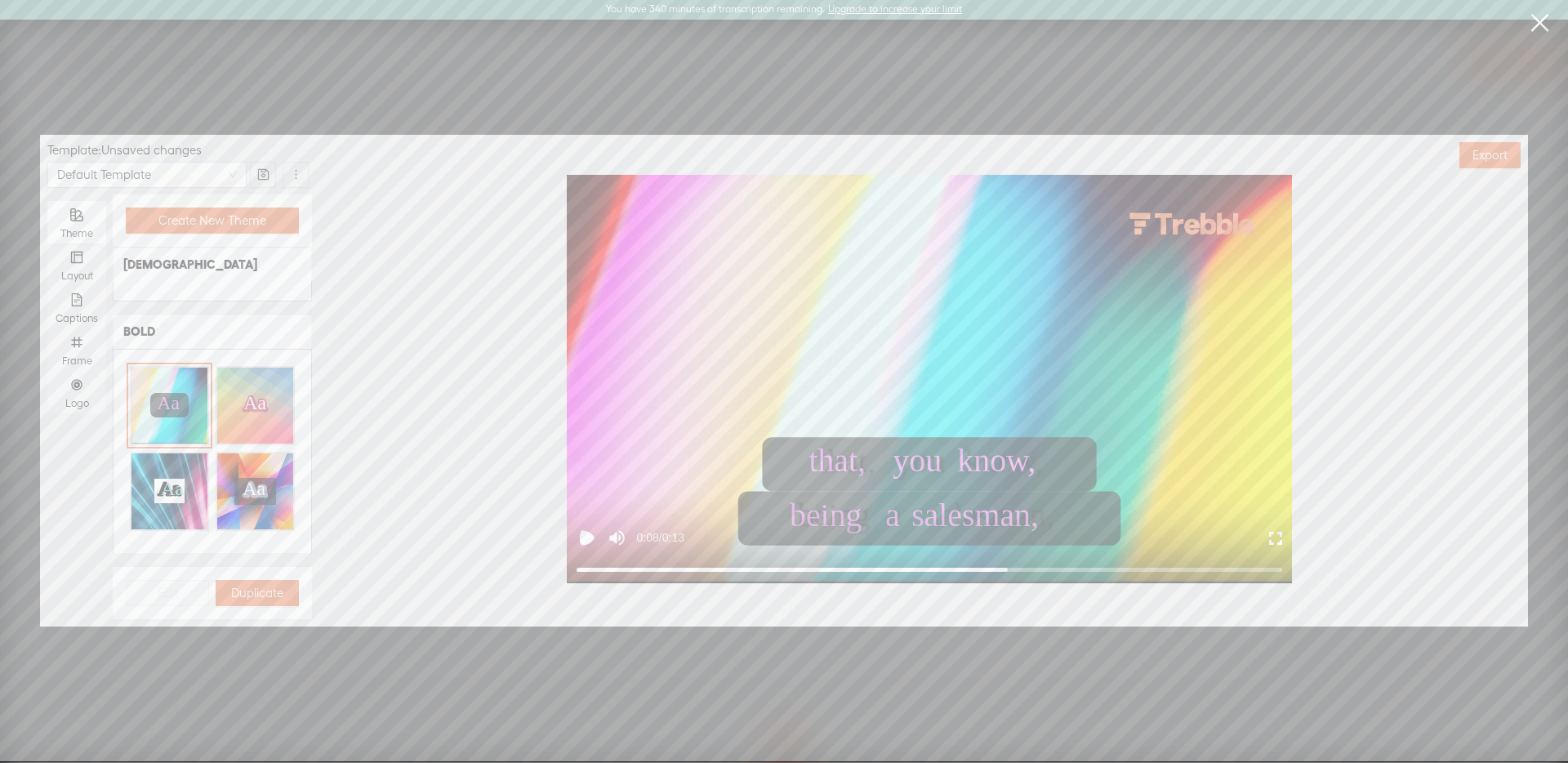
click at [258, 400] on text "Aa" at bounding box center [255, 403] width 23 height 21
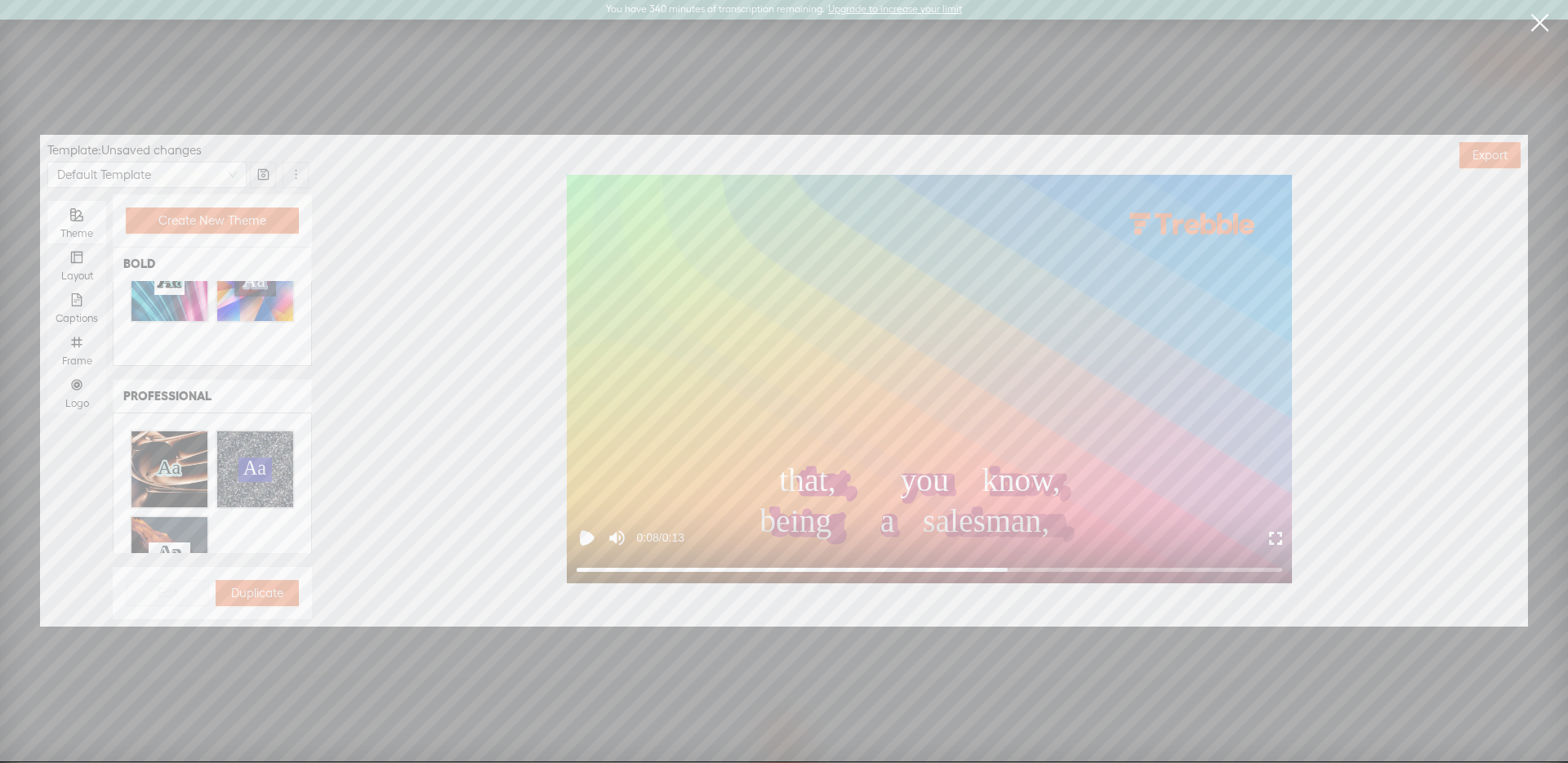
scroll to position [1059, 0]
drag, startPoint x: 167, startPoint y: 442, endPoint x: 230, endPoint y: 442, distance: 63.0
click at [167, 442] on div "Aa Aa Aa Aa Aa" at bounding box center [169, 466] width 76 height 76
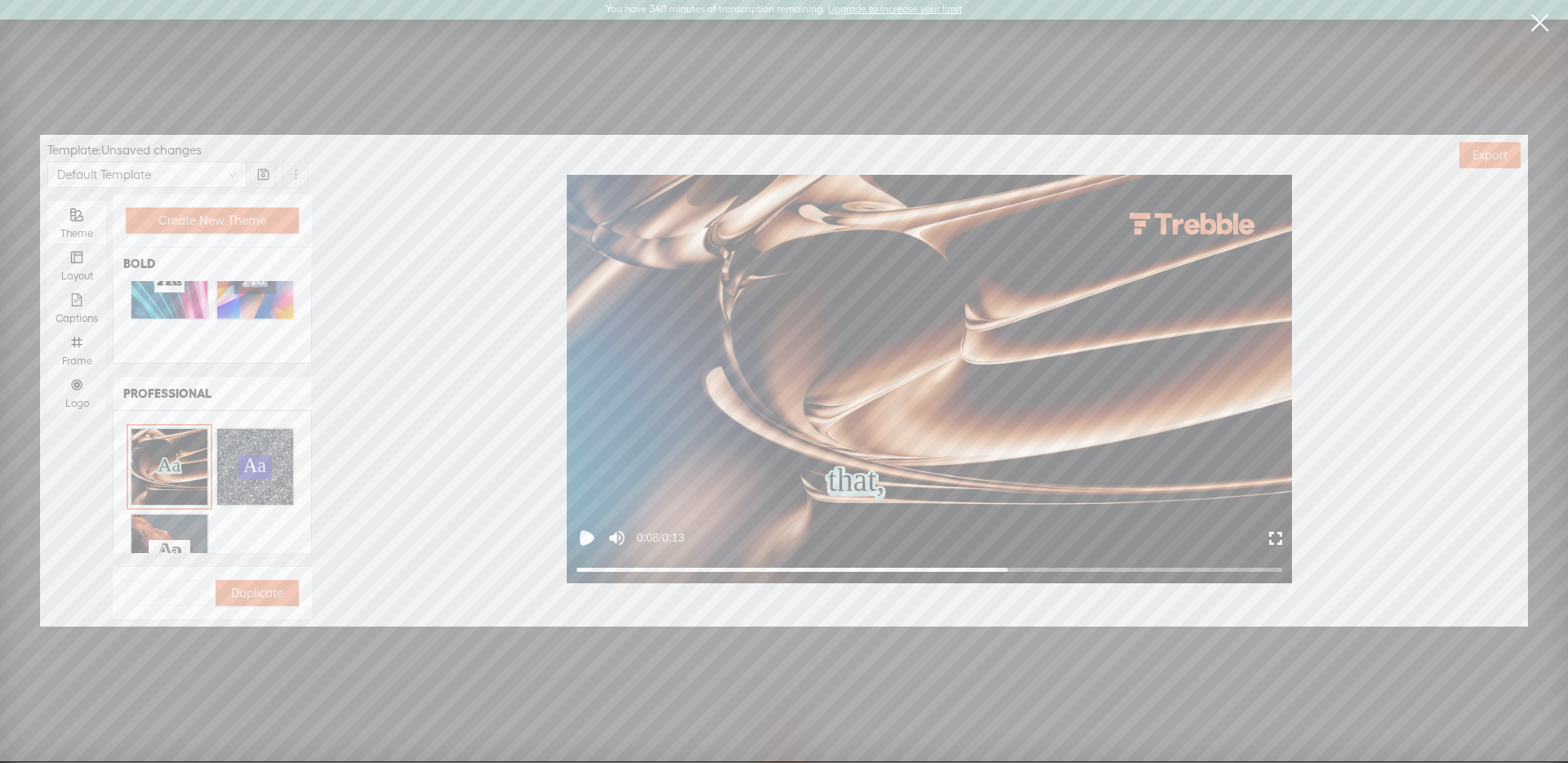
click at [235, 442] on div "Aa" at bounding box center [255, 466] width 76 height 76
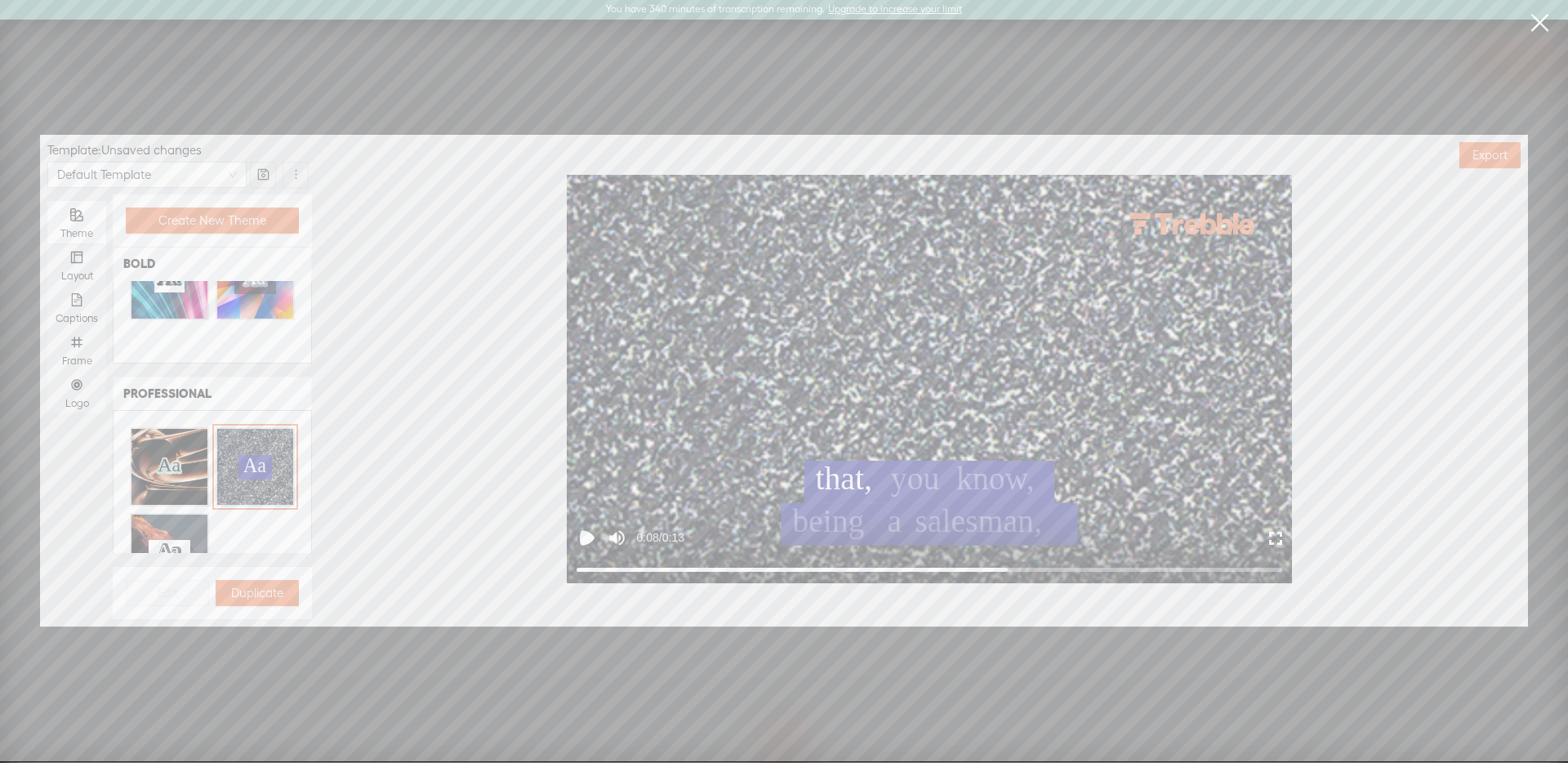
scroll to position [1140, 0]
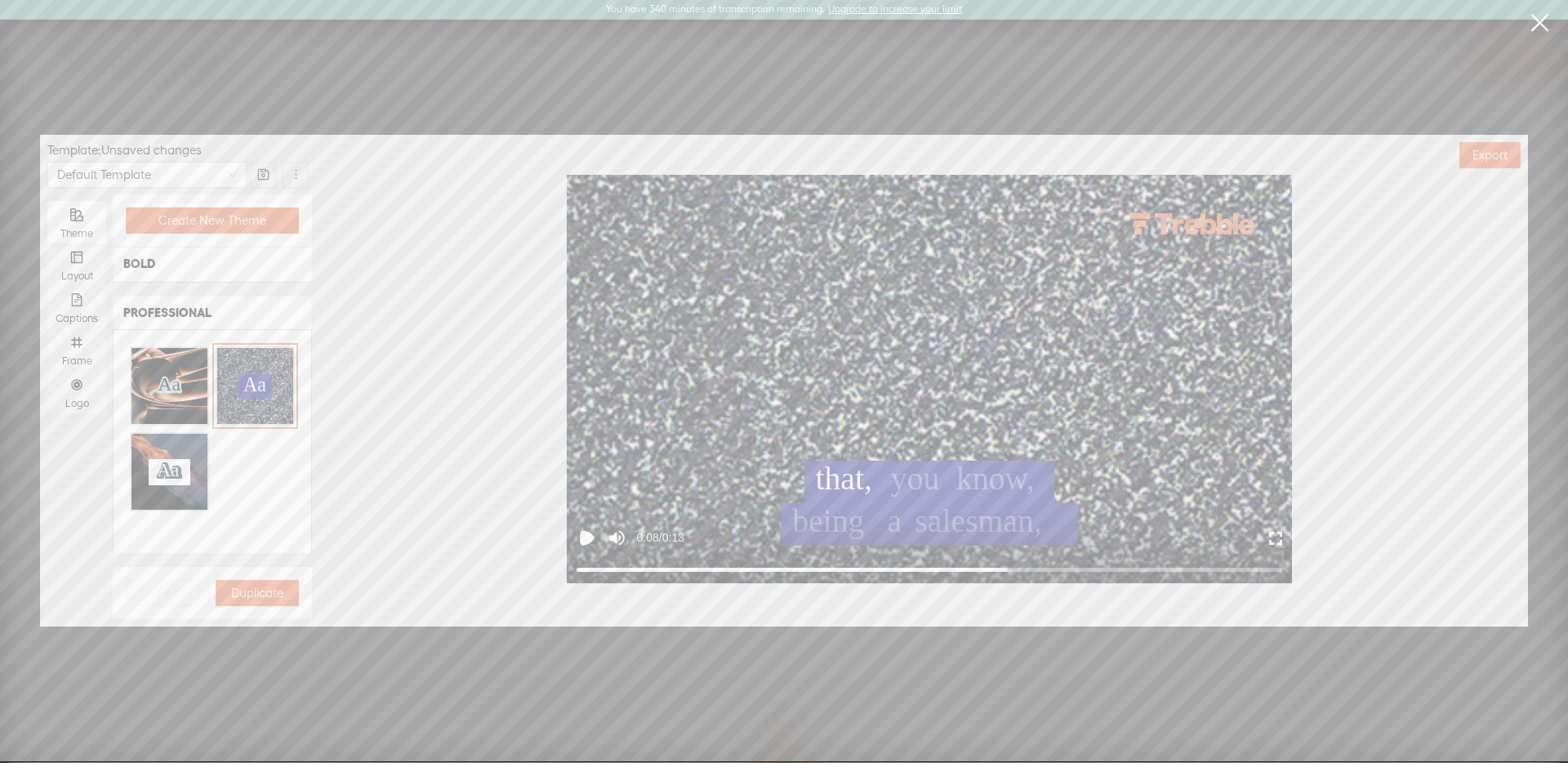
click at [192, 440] on div "Aa Aa Aa Aa Aa" at bounding box center [169, 471] width 76 height 76
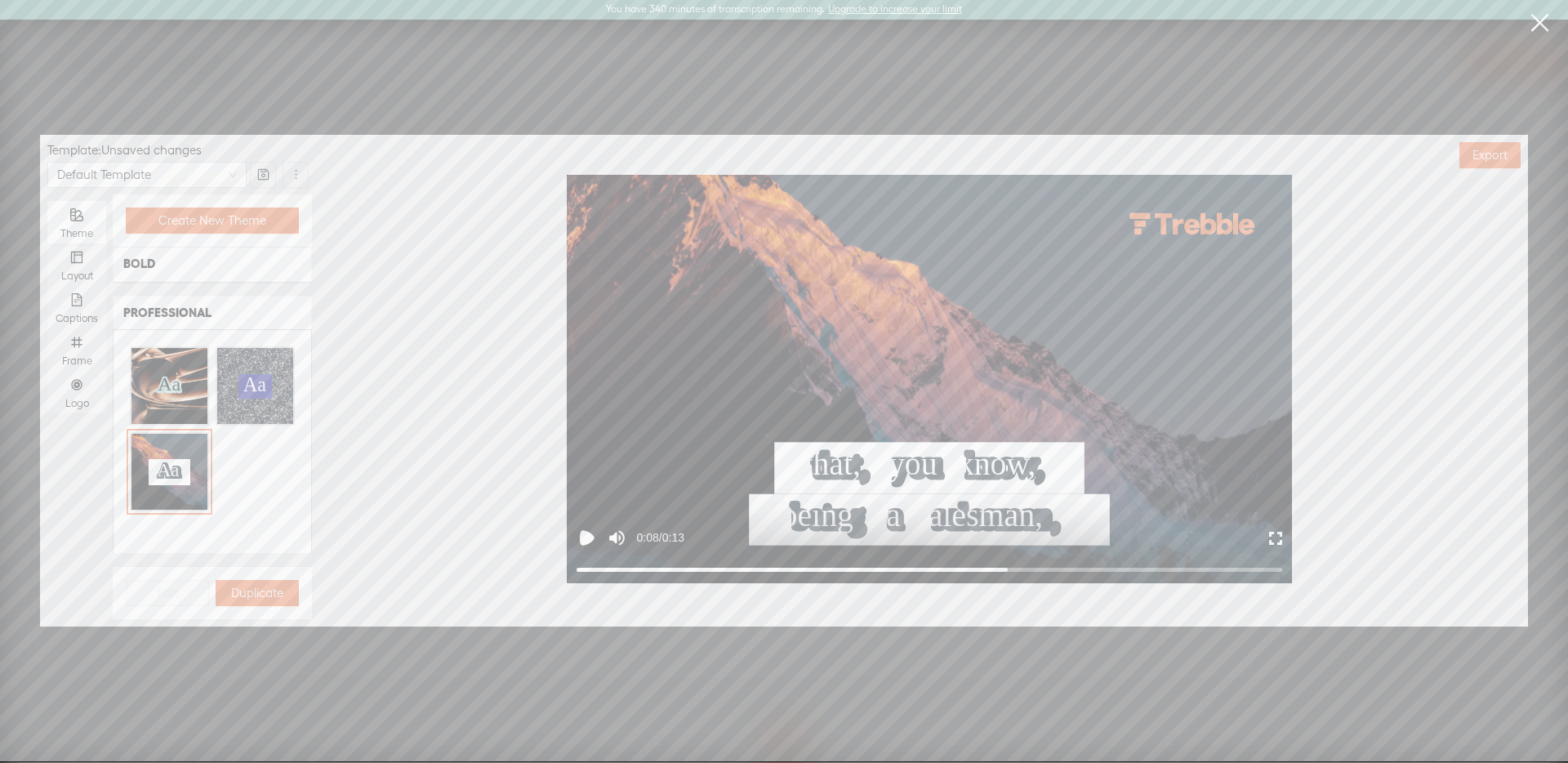
click at [259, 404] on div "Aa" at bounding box center [255, 386] width 76 height 76
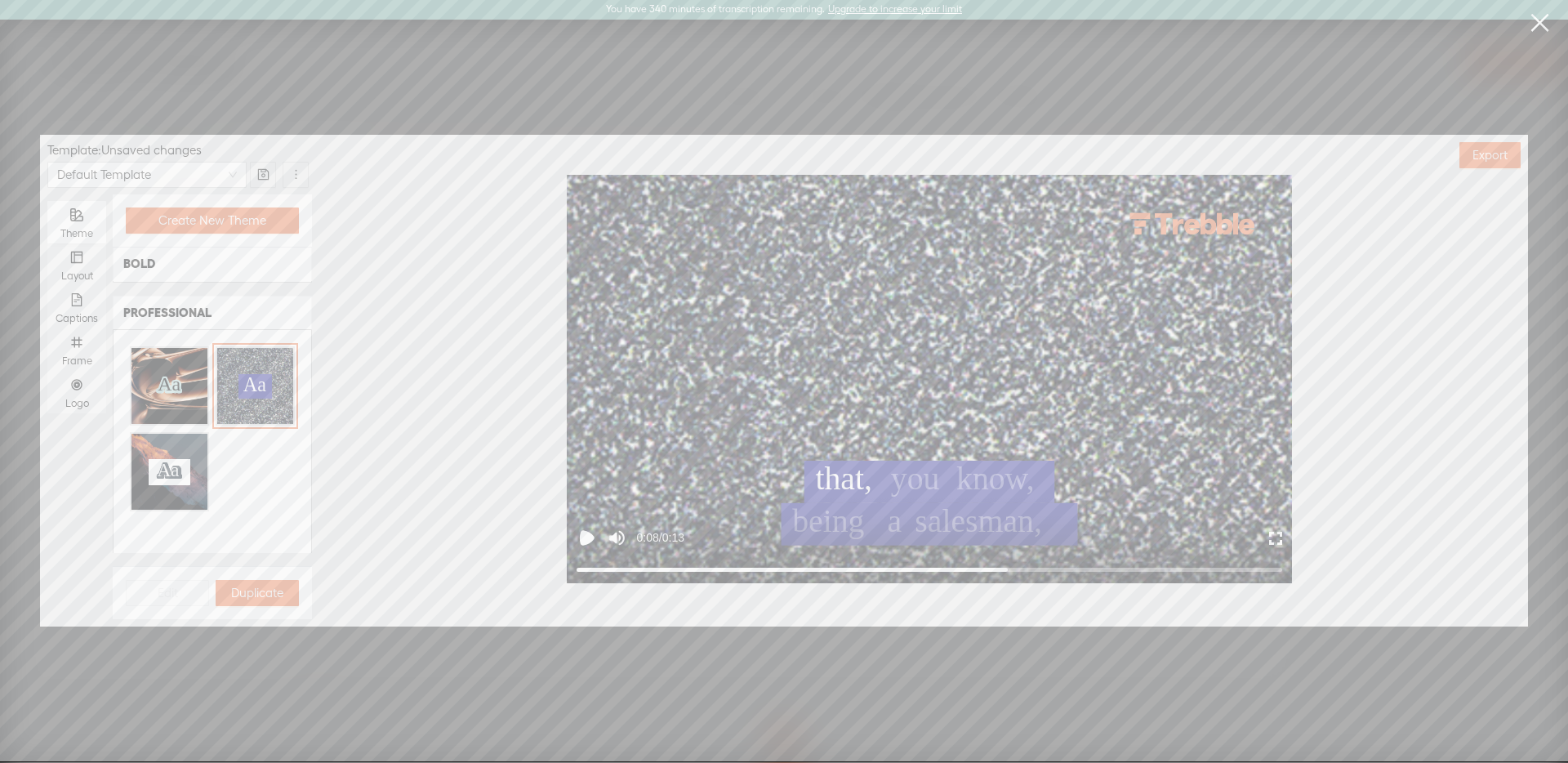
click at [168, 401] on div "Aa Aa Aa Aa Aa" at bounding box center [169, 386] width 76 height 76
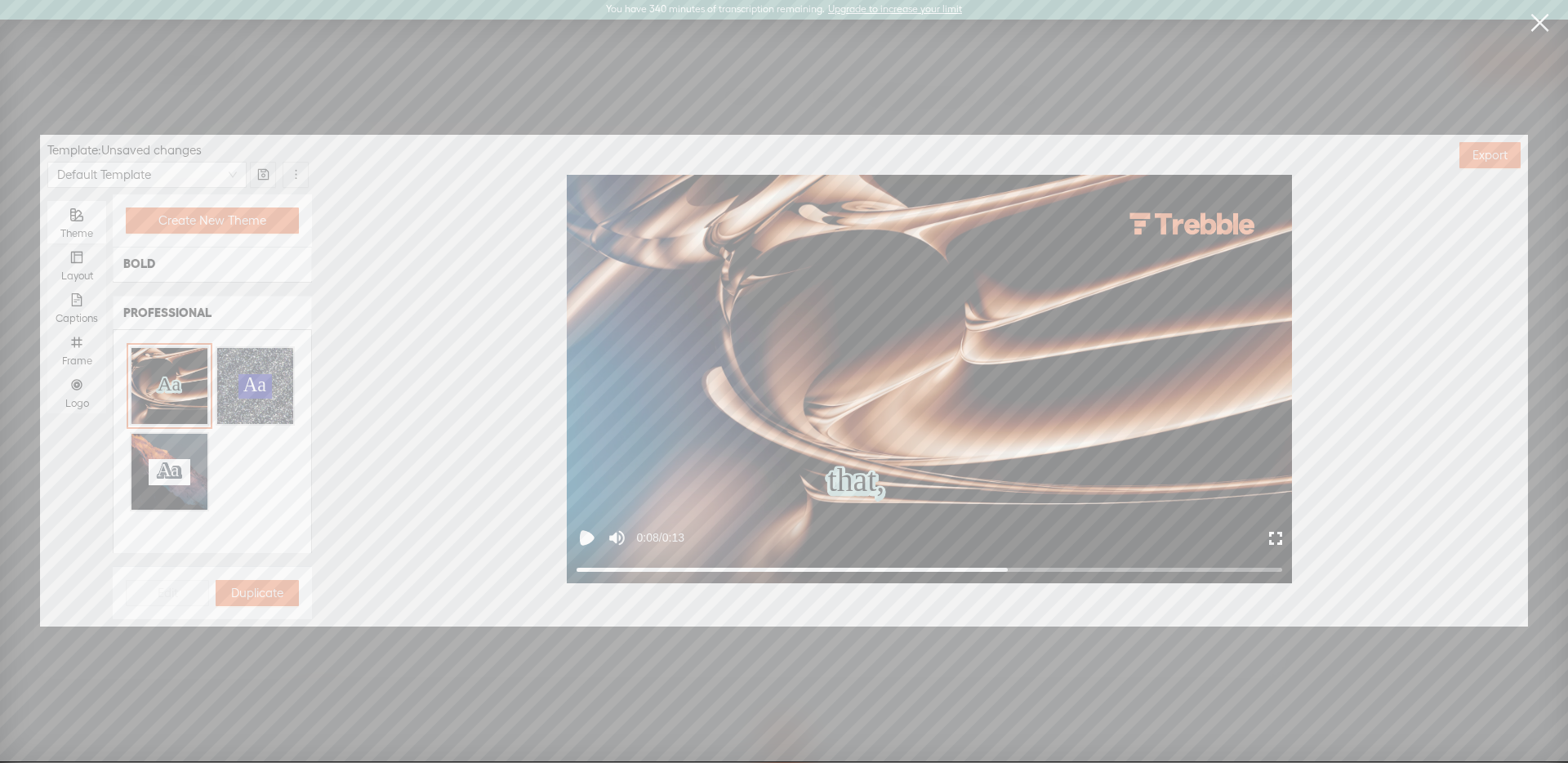
click at [1533, 21] on link at bounding box center [1539, 23] width 41 height 46
